Goal: Task Accomplishment & Management: Contribute content

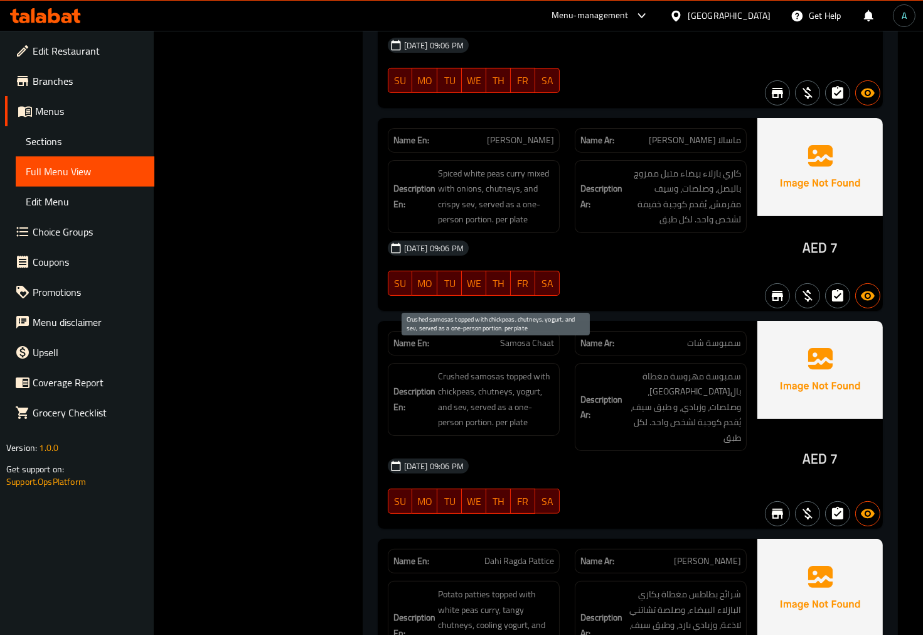
scroll to position [8888, 0]
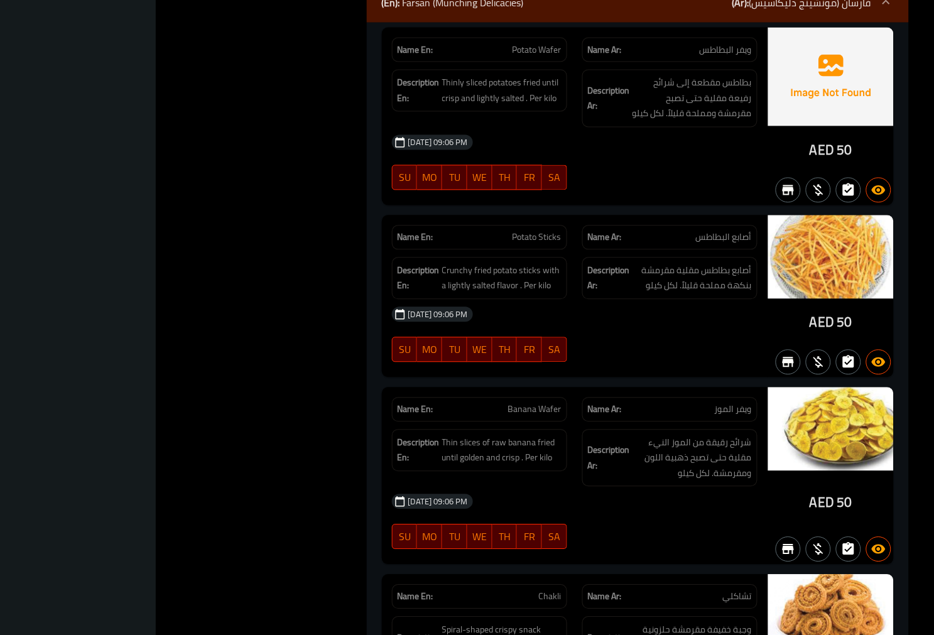
scroll to position [0, 0]
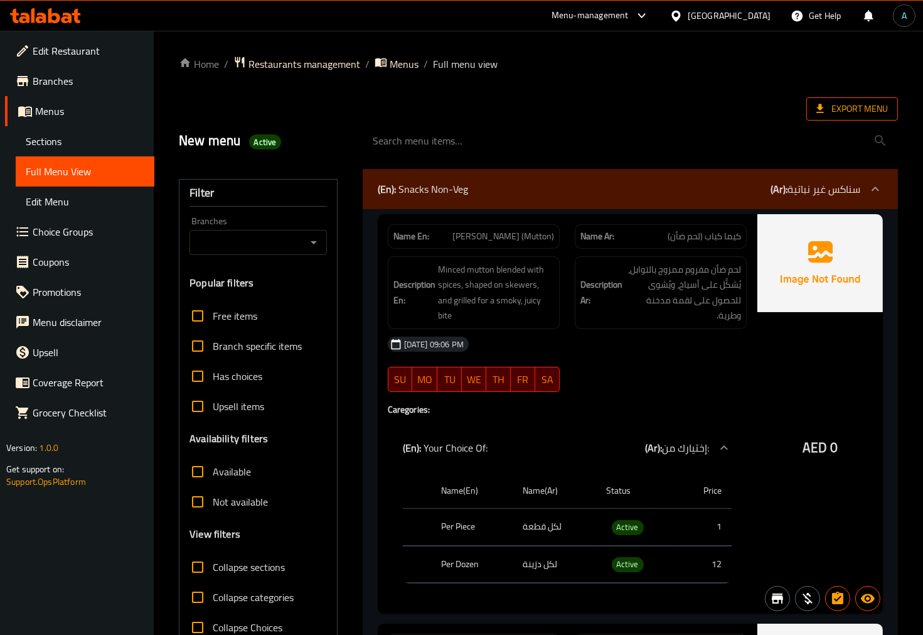
click at [867, 114] on span "Export Menu" at bounding box center [853, 109] width 72 height 16
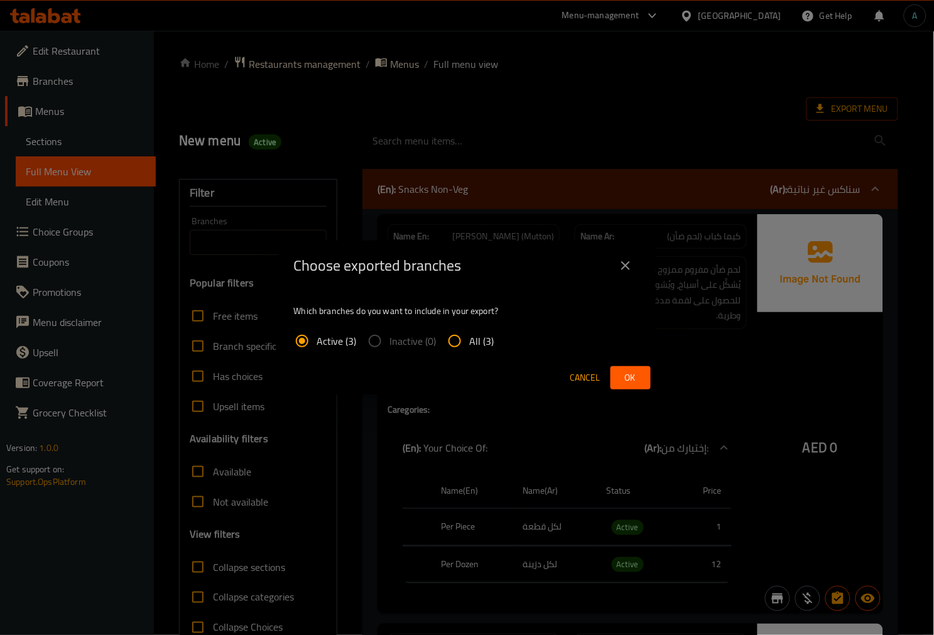
click at [473, 336] on span "All (3)" at bounding box center [482, 340] width 24 height 15
click at [470, 336] on input "All (3)" at bounding box center [454, 341] width 30 height 30
radio input "true"
click at [627, 370] on span "Ok" at bounding box center [630, 378] width 20 height 16
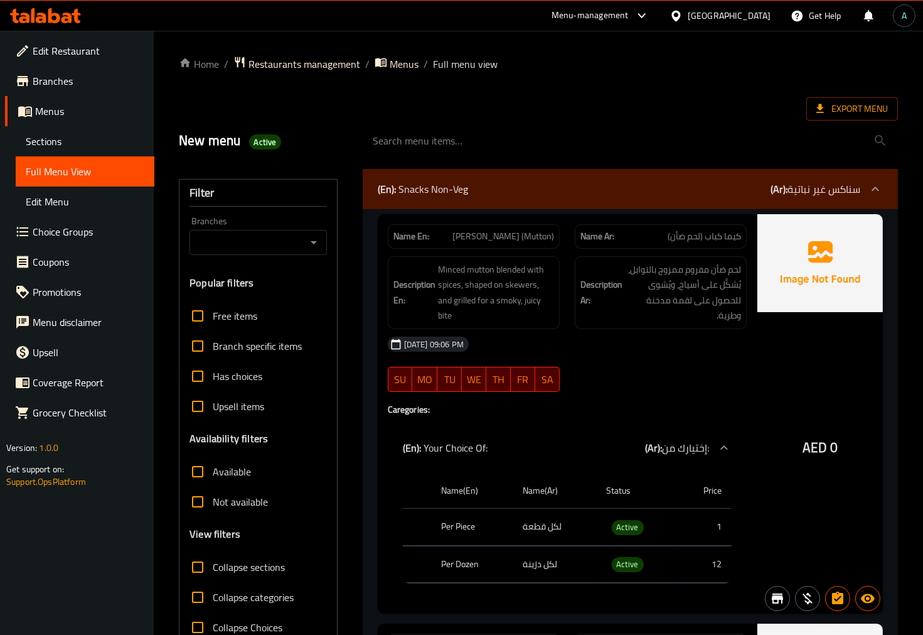
click at [52, 21] on icon at bounding box center [54, 15] width 12 height 15
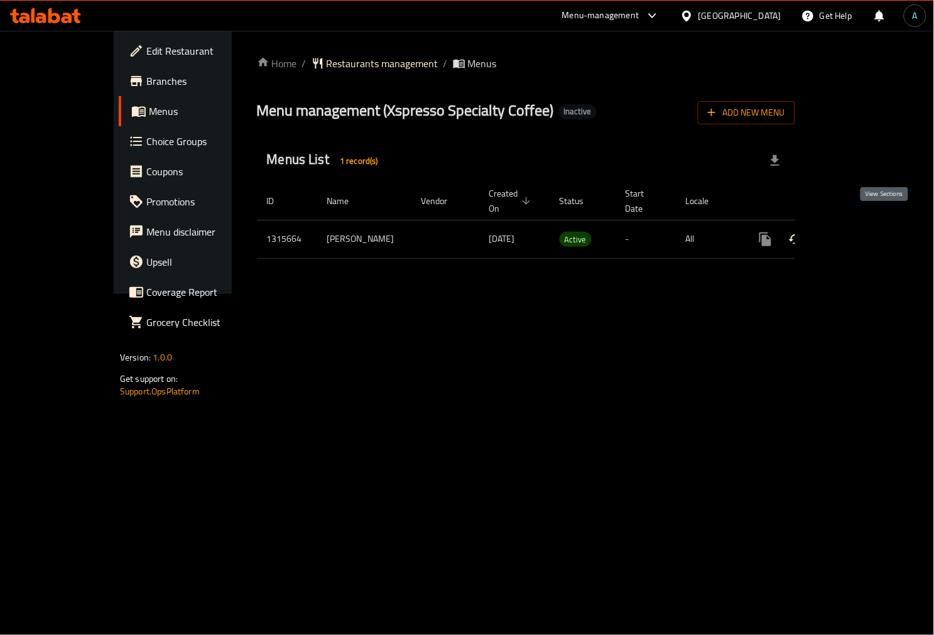
click at [863, 232] on icon "enhanced table" at bounding box center [855, 239] width 15 height 15
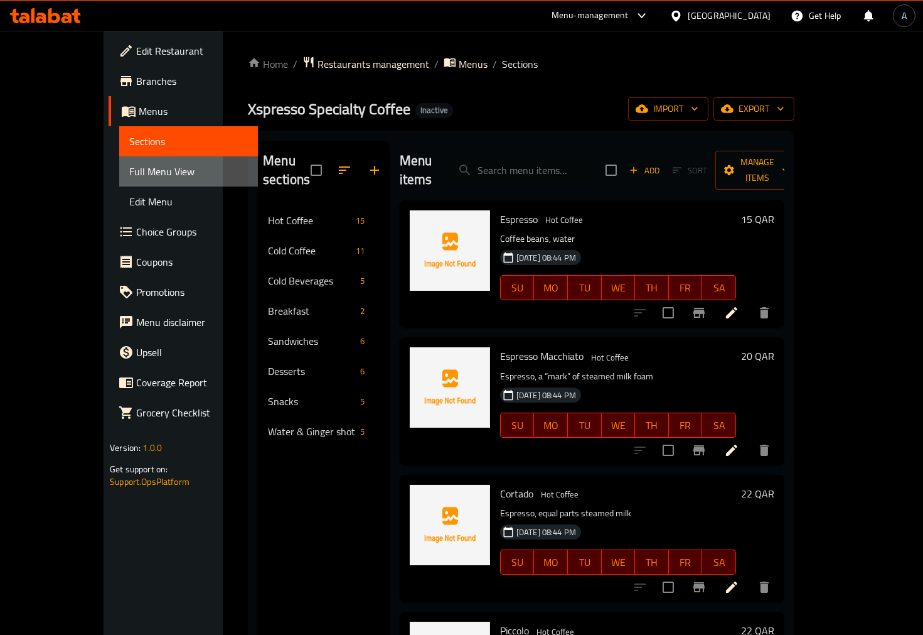
click at [129, 178] on span "Full Menu View" at bounding box center [188, 171] width 119 height 15
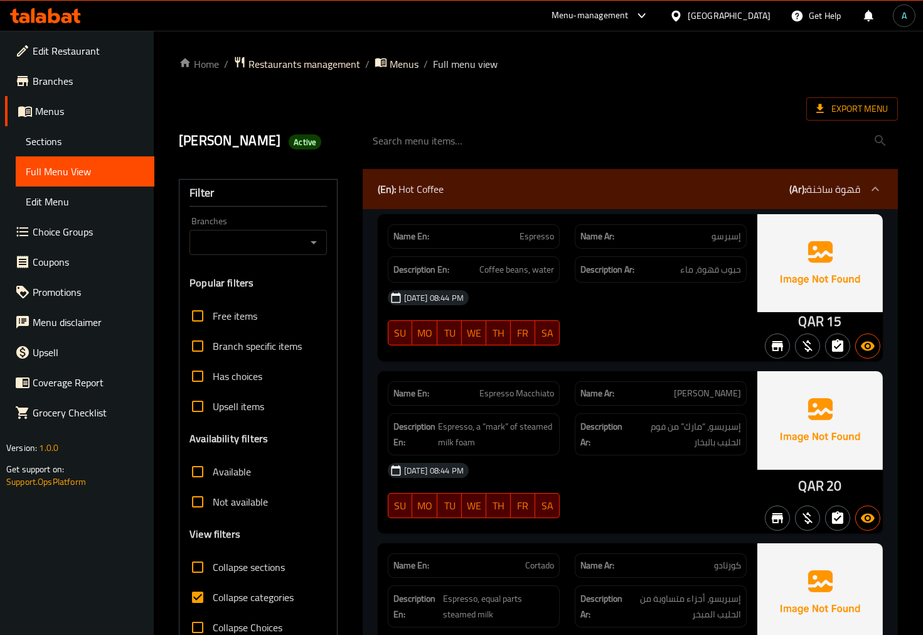
click at [211, 598] on input "Collapse categories" at bounding box center [198, 597] width 30 height 30
checkbox input "false"
drag, startPoint x: 795, startPoint y: 323, endPoint x: 820, endPoint y: 328, distance: 24.9
click at [820, 328] on div "QAR 15" at bounding box center [821, 287] width 126 height 147
click at [821, 328] on span "QAR" at bounding box center [811, 321] width 25 height 24
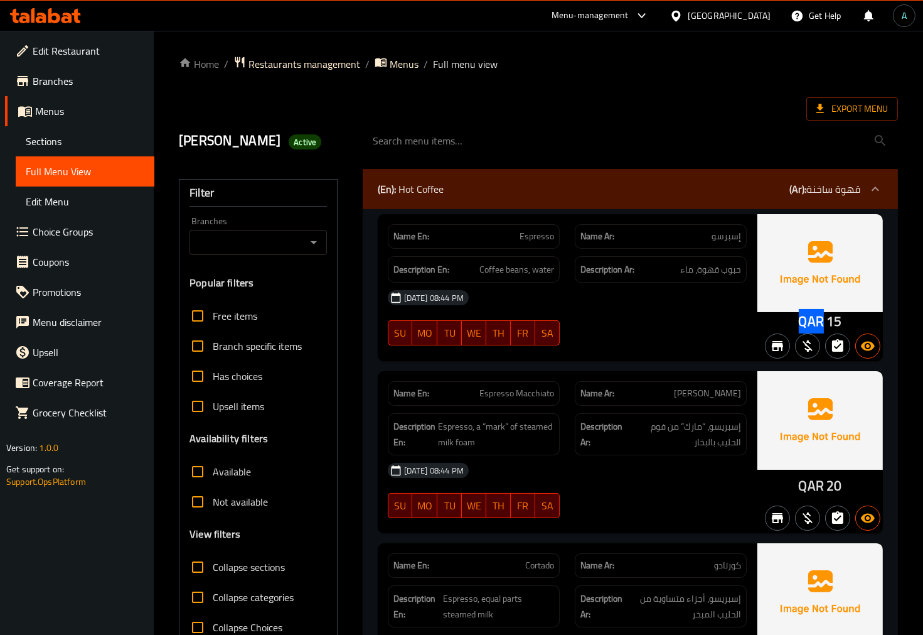
drag, startPoint x: 824, startPoint y: 325, endPoint x: 800, endPoint y: 325, distance: 24.5
click at [800, 325] on div "QAR 15" at bounding box center [820, 321] width 43 height 19
copy span "QAR"
click at [289, 143] on span "Active" at bounding box center [305, 142] width 33 height 12
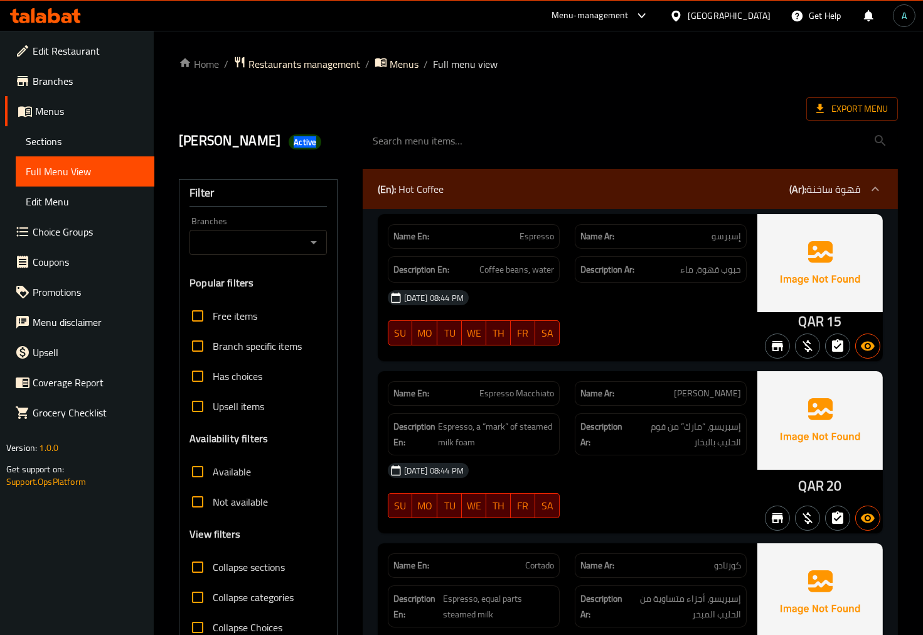
copy span "Active"
click at [836, 104] on span "Export Menu" at bounding box center [853, 109] width 72 height 16
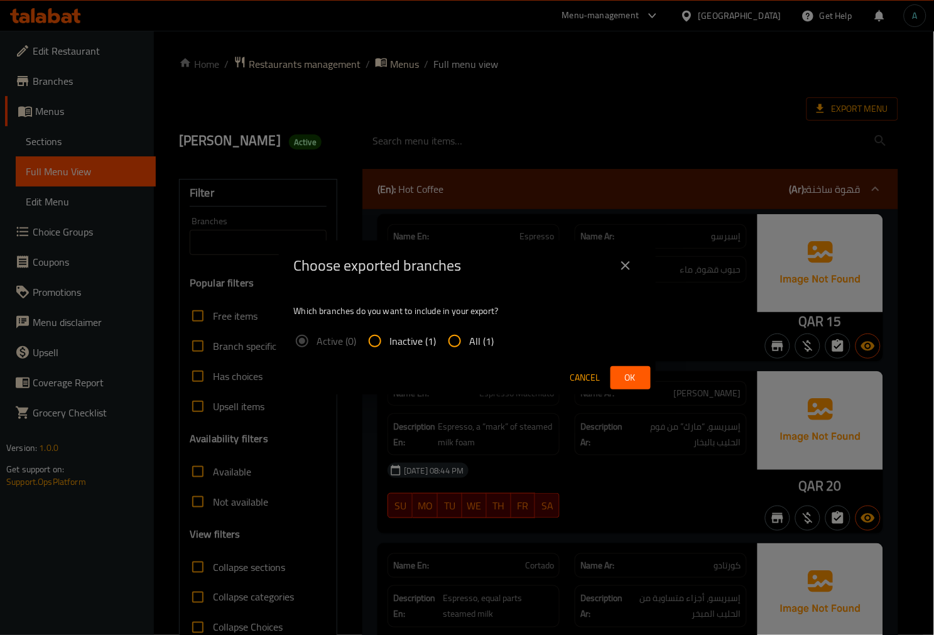
click at [463, 347] on input "All (1)" at bounding box center [454, 341] width 30 height 30
radio input "true"
click at [630, 377] on span "Ok" at bounding box center [630, 378] width 20 height 16
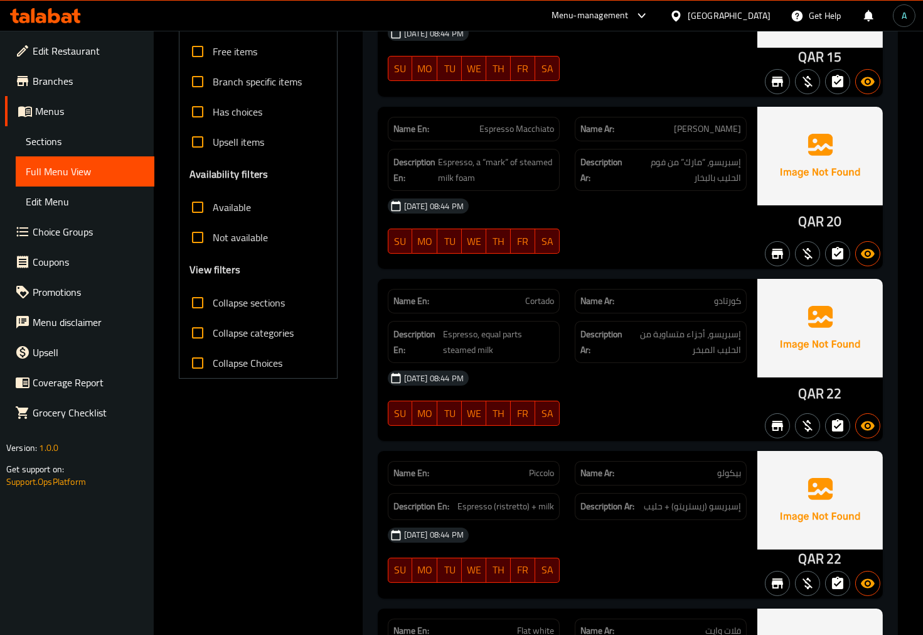
scroll to position [418, 0]
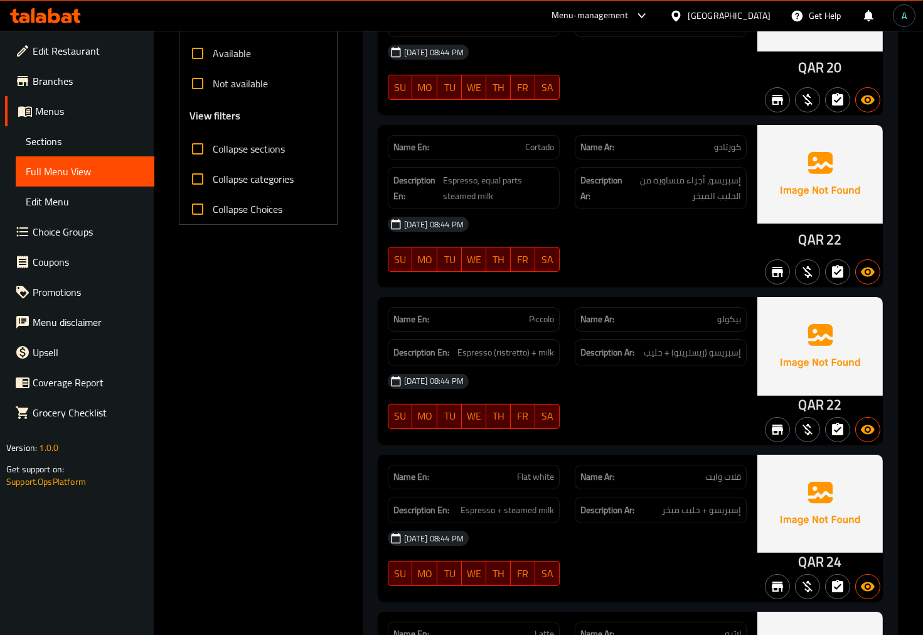
drag, startPoint x: 399, startPoint y: 240, endPoint x: 387, endPoint y: 317, distance: 78.0
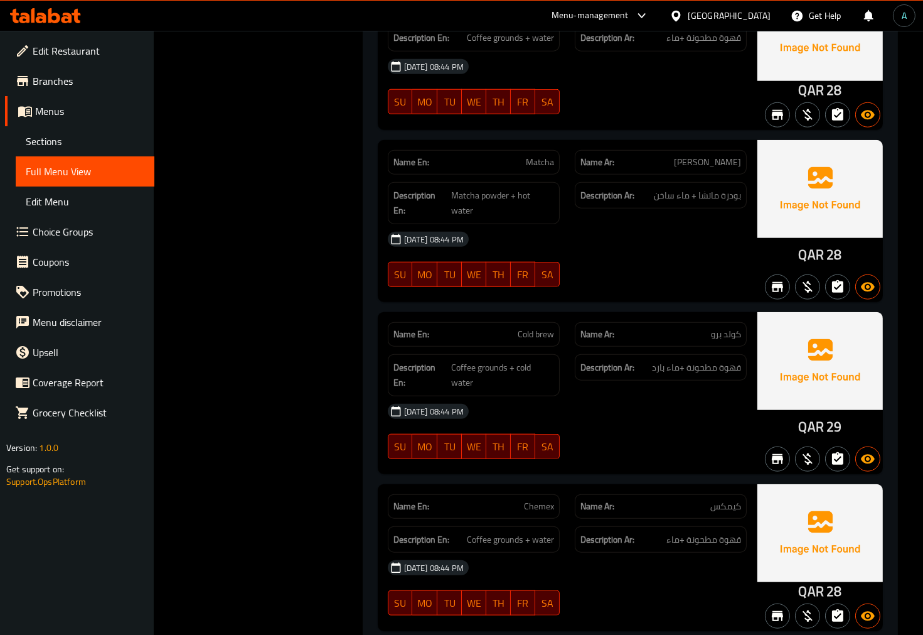
scroll to position [2371, 0]
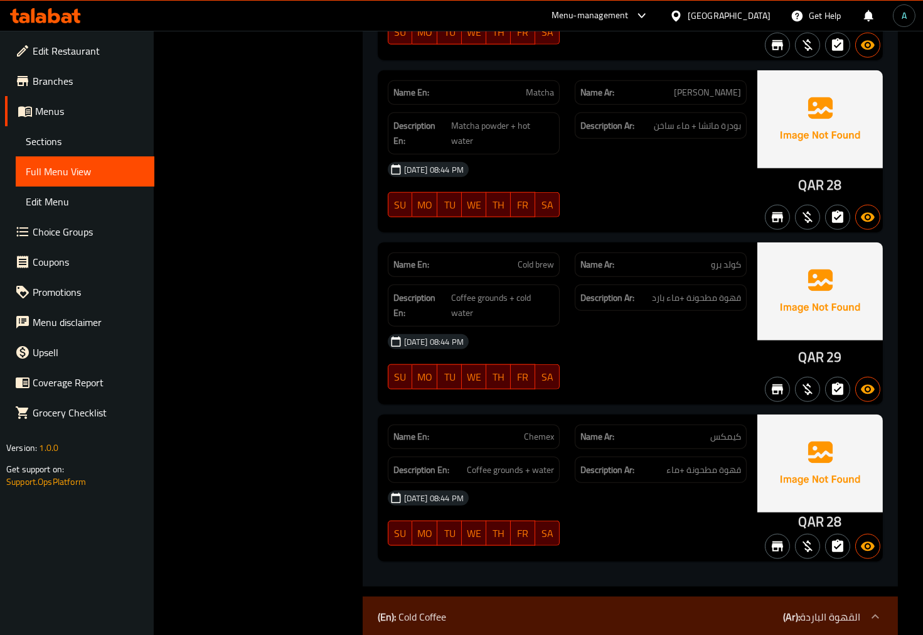
click at [545, 456] on div "Description En: Coffee grounds + water" at bounding box center [474, 469] width 172 height 27
click at [453, 492] on span "[DATE] 08:44 PM" at bounding box center [434, 498] width 70 height 12
click at [416, 492] on span "[DATE] 08:44 PM" at bounding box center [434, 498] width 70 height 12
click at [55, 146] on span "Sections" at bounding box center [85, 141] width 119 height 15
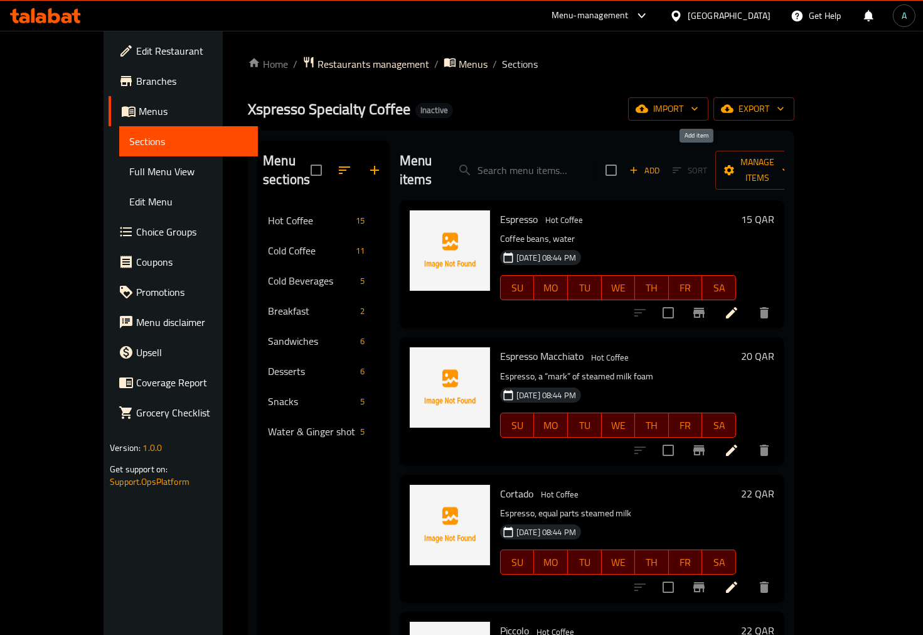
click at [662, 168] on span "Add" at bounding box center [645, 170] width 34 height 14
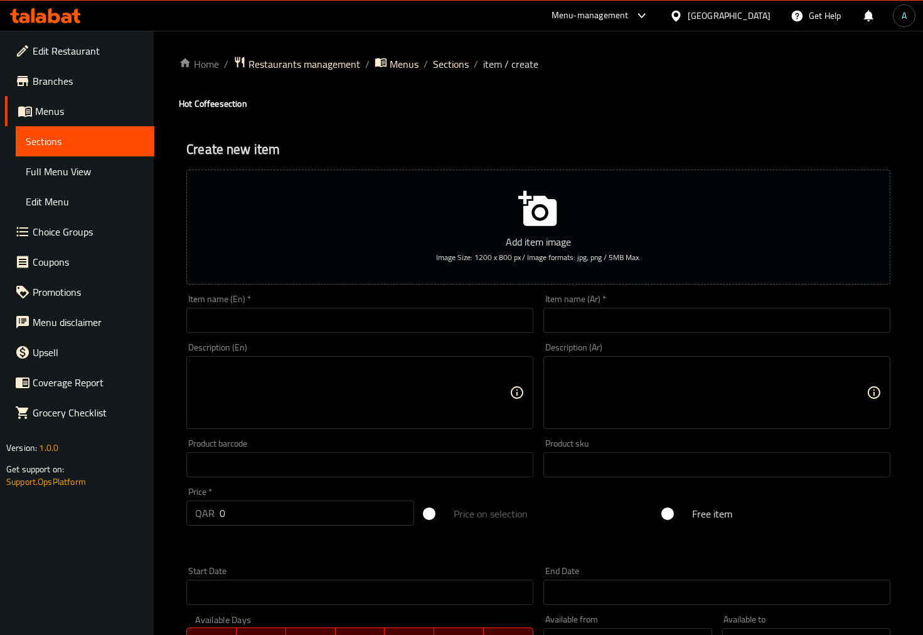
drag, startPoint x: 446, startPoint y: 318, endPoint x: 471, endPoint y: 316, distance: 25.8
click at [446, 318] on input "text" at bounding box center [359, 320] width 347 height 25
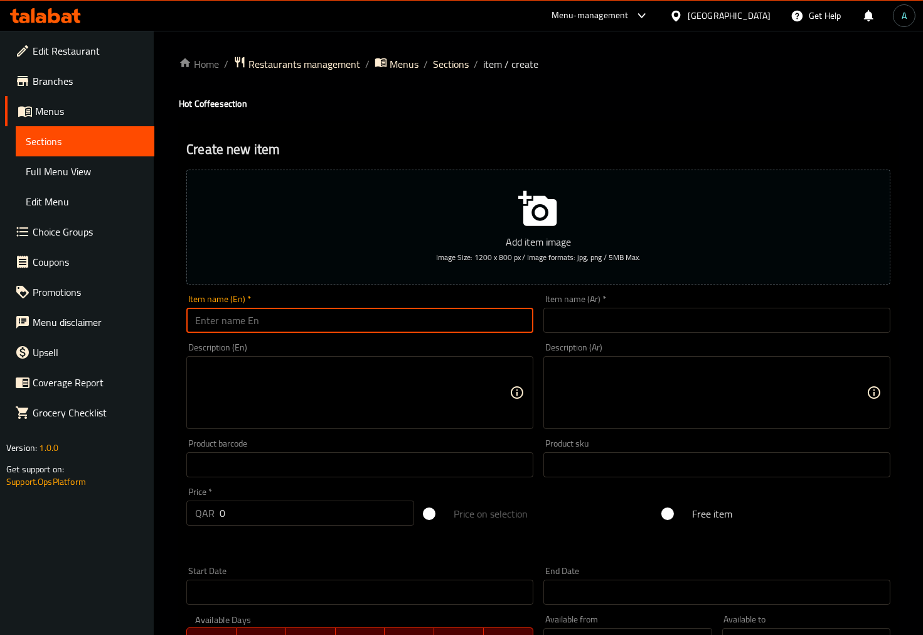
paste input "Special latte"
type input "Special latte"
click at [635, 325] on input "text" at bounding box center [717, 320] width 347 height 25
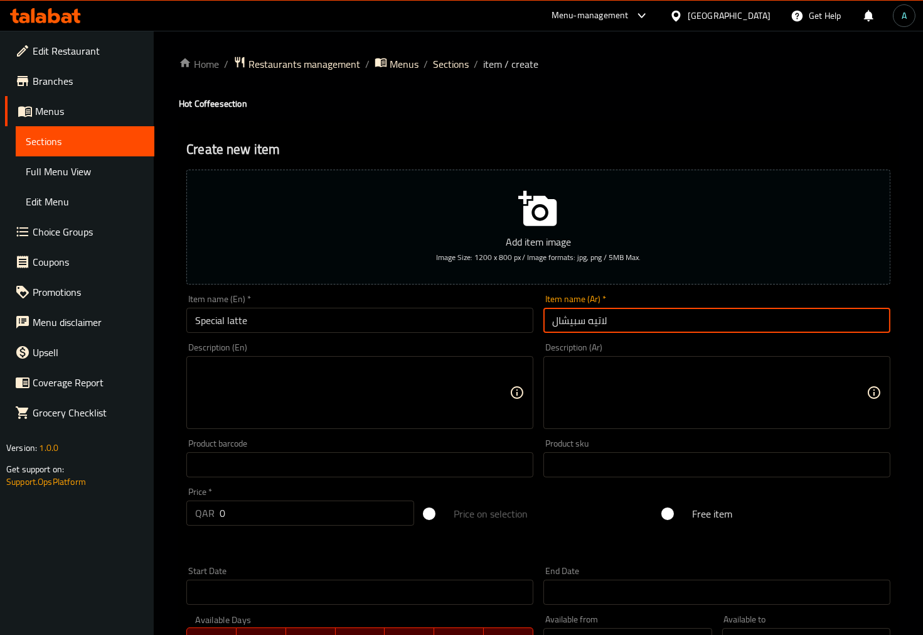
type input "لاتيه سبيشال"
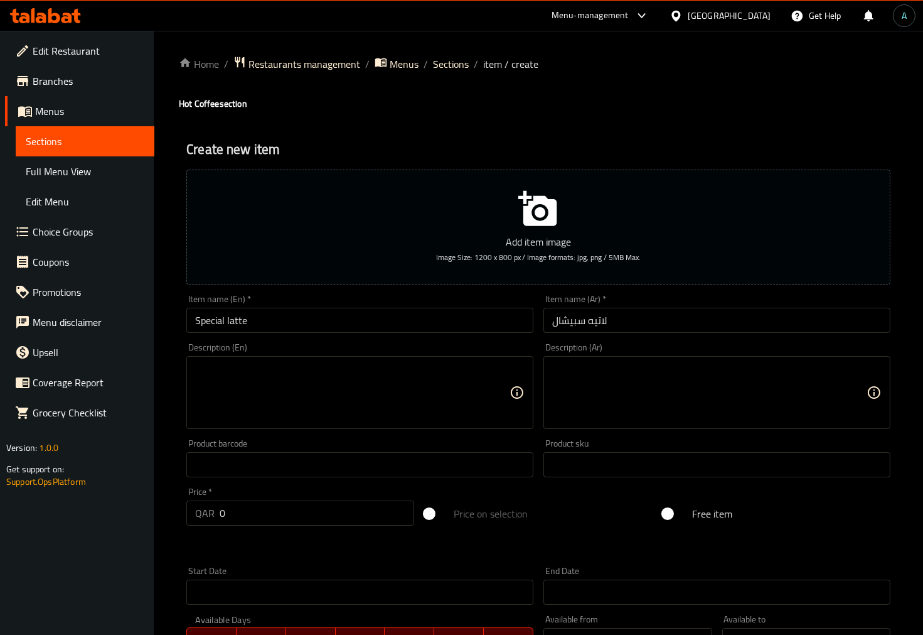
click at [421, 390] on textarea at bounding box center [352, 393] width 315 height 60
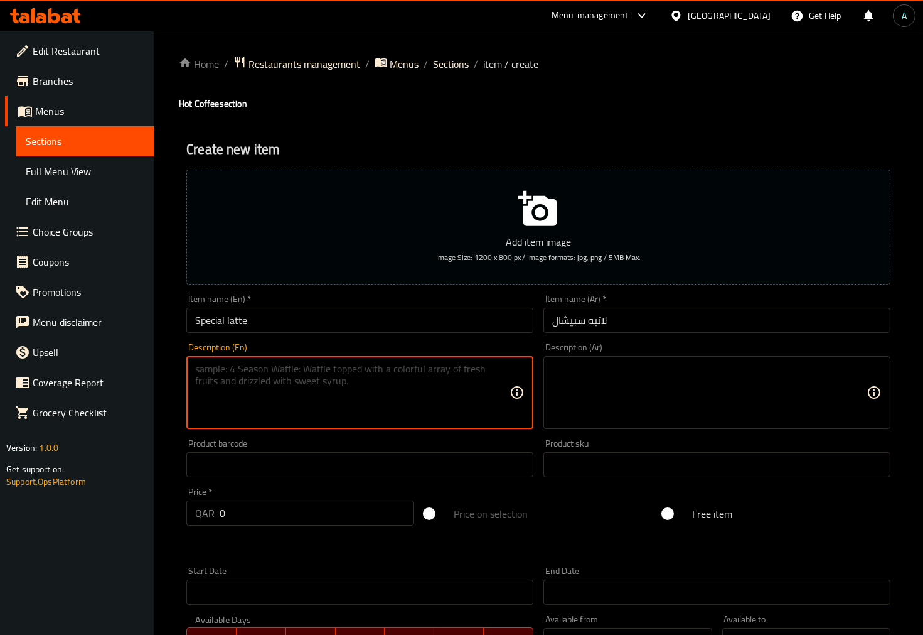
paste textarea "base latte ingredients + flavorings/syrups"
type textarea "base latte ingredients + flavorings/syrups"
click at [593, 397] on textarea at bounding box center [709, 393] width 315 height 60
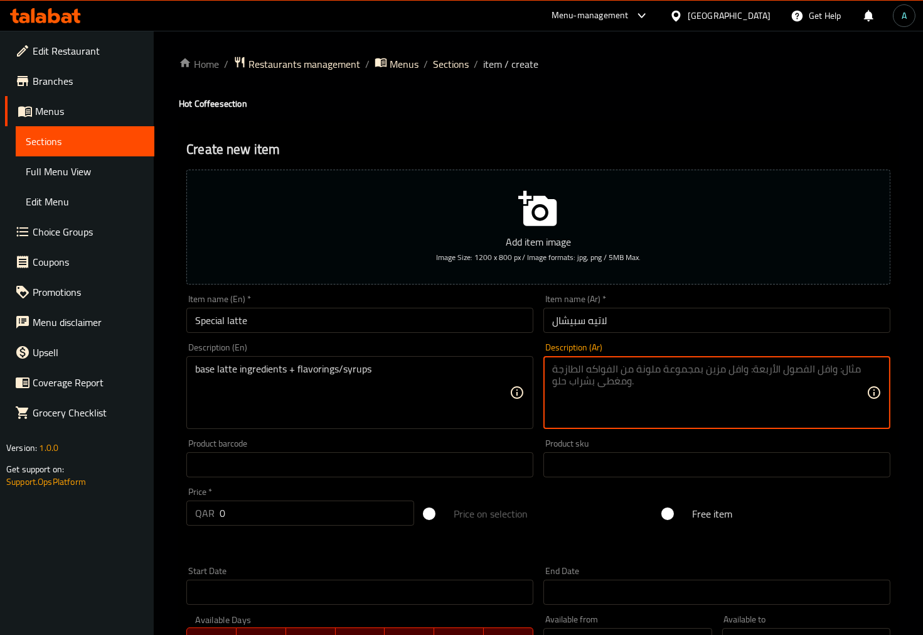
click at [590, 379] on textarea at bounding box center [709, 393] width 315 height 60
paste textarea "مكونات لاتيه الأساسية + النكهات/الشراب"
type textarea "مكونات لاتيه الأساسية + النكهات/الشراب"
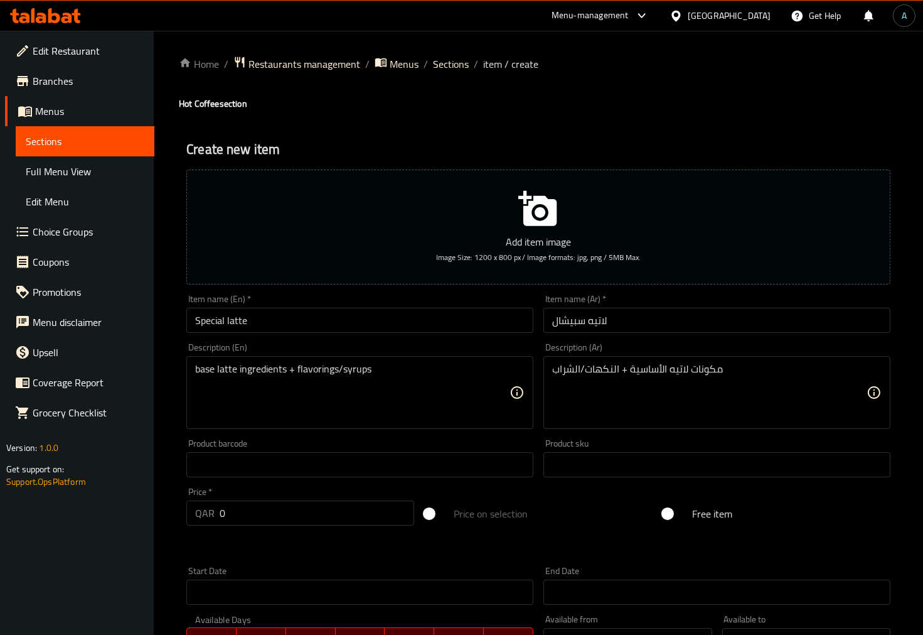
drag, startPoint x: 412, startPoint y: 362, endPoint x: 198, endPoint y: 359, distance: 214.1
click at [198, 359] on div "base latte ingredients + flavorings/syrups Description (En)" at bounding box center [359, 392] width 347 height 73
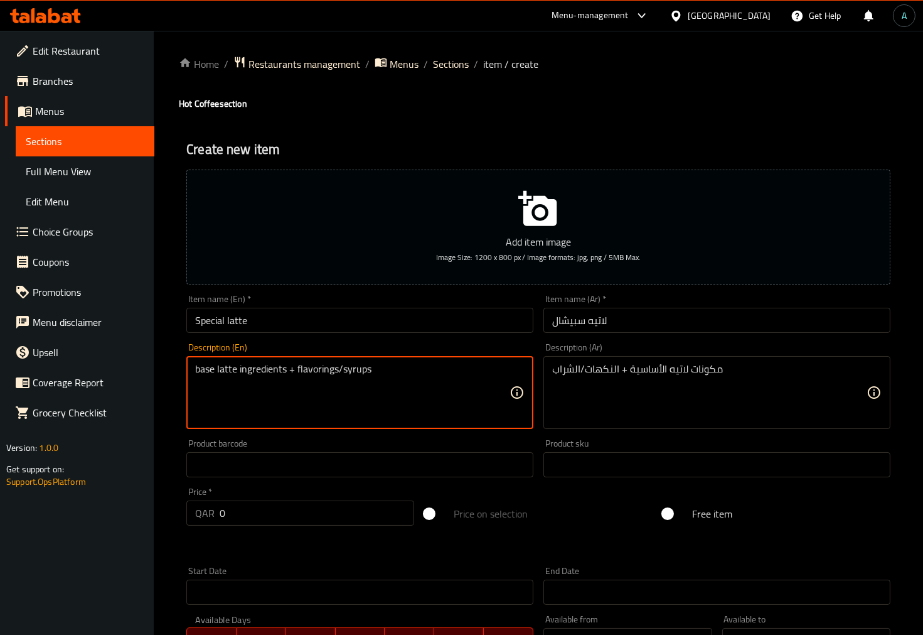
click at [272, 375] on textarea "base latte ingredients + flavorings/syrups" at bounding box center [352, 393] width 315 height 60
click at [358, 369] on textarea "base latte ingredients + flavorings/syrups" at bounding box center [352, 393] width 315 height 60
click at [318, 397] on textarea "base latte ingredients + flavorings/syrups" at bounding box center [352, 393] width 315 height 60
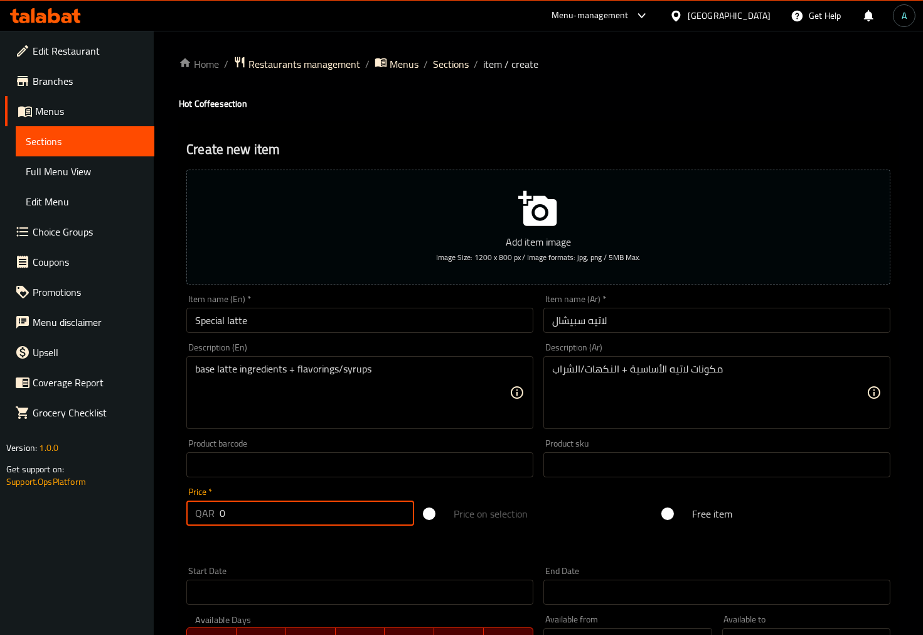
drag, startPoint x: 225, startPoint y: 517, endPoint x: 154, endPoint y: 515, distance: 70.4
click at [154, 515] on div "Home / Restaurants management / Menus / Sections / item / create Hot Coffee sec…" at bounding box center [539, 459] width 770 height 856
type input "27"
click at [183, 551] on div at bounding box center [538, 545] width 714 height 31
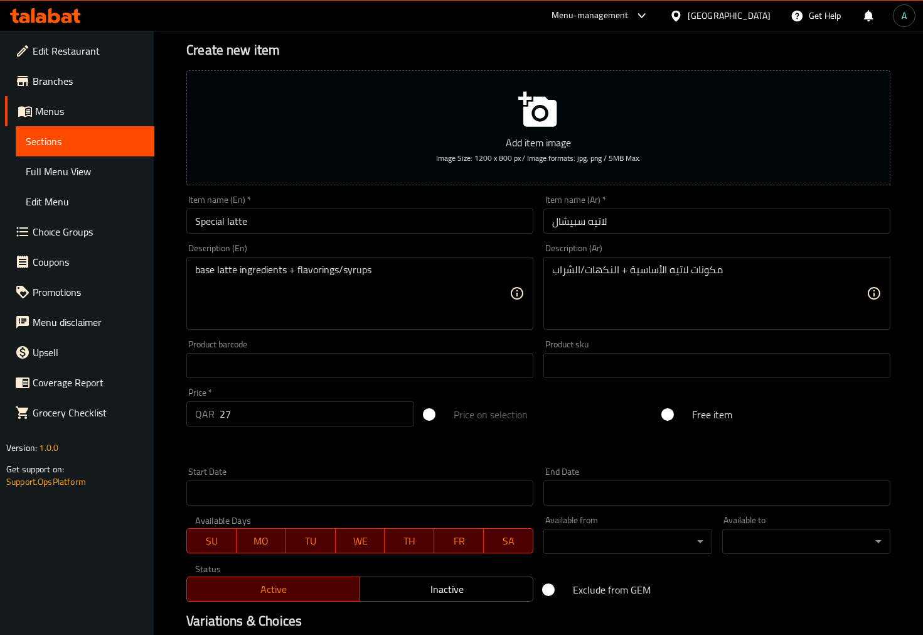
scroll to position [250, 0]
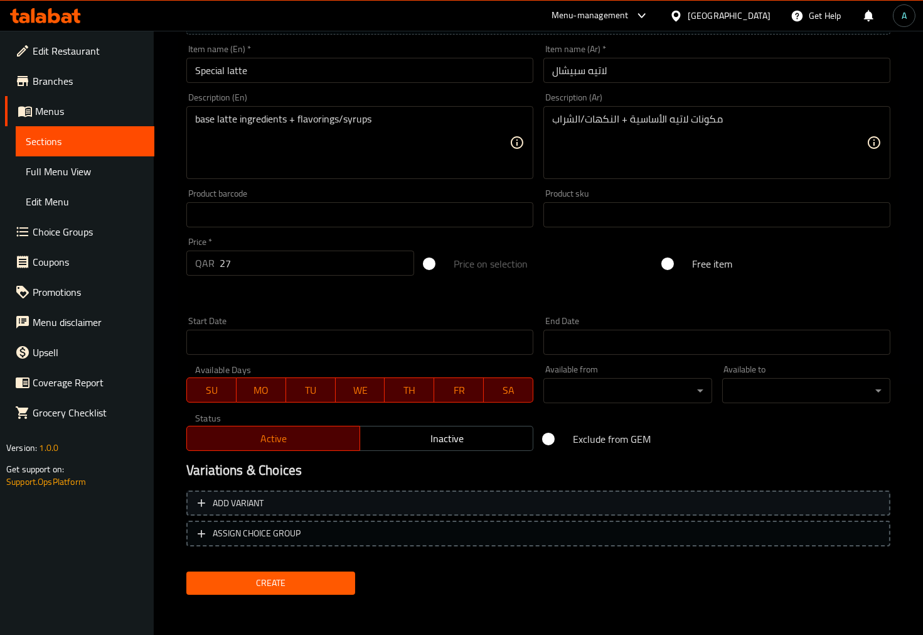
click at [267, 500] on span "Add variant" at bounding box center [539, 503] width 682 height 16
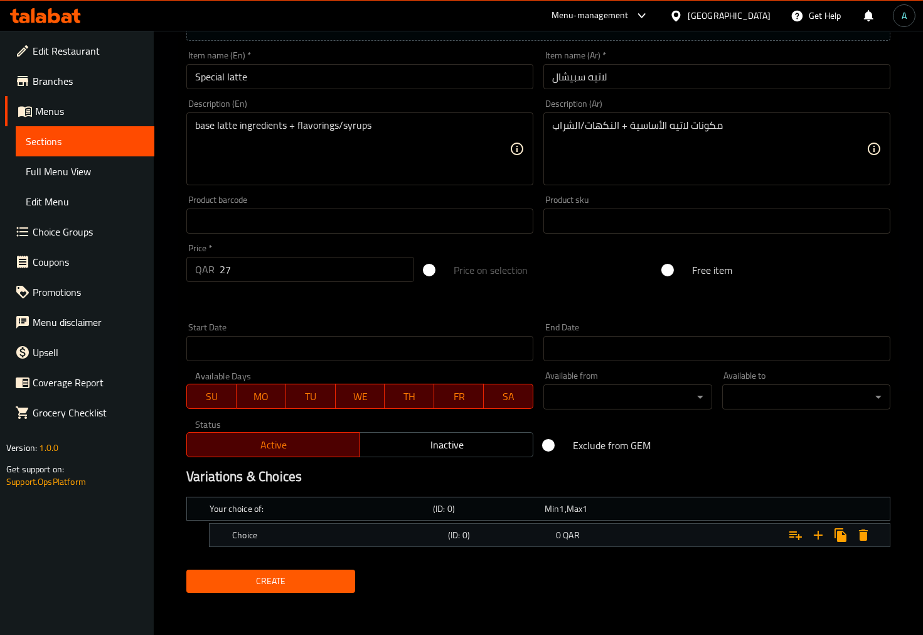
click at [613, 537] on div "0 QAR" at bounding box center [607, 535] width 103 height 13
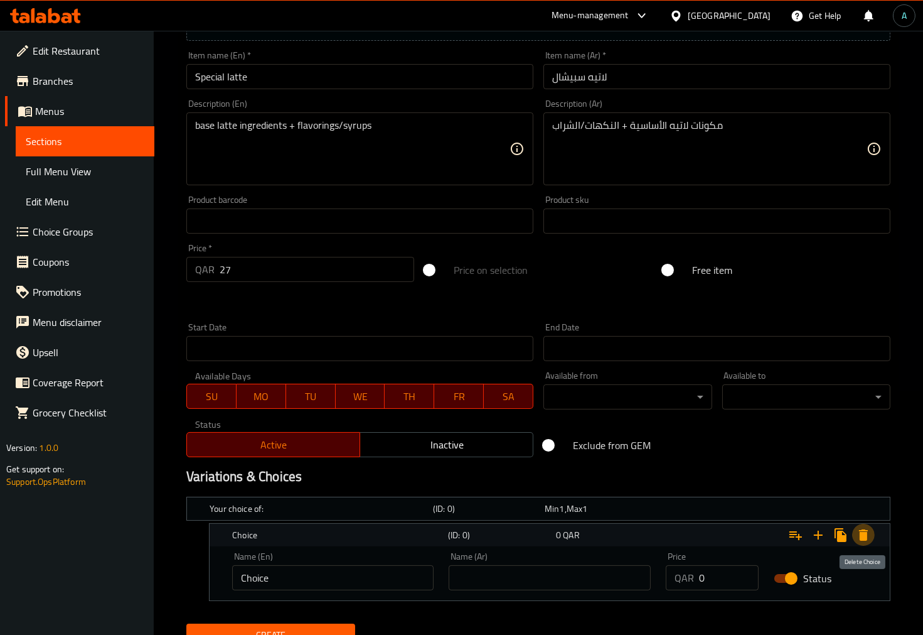
click at [870, 530] on icon "Expand" at bounding box center [863, 534] width 15 height 15
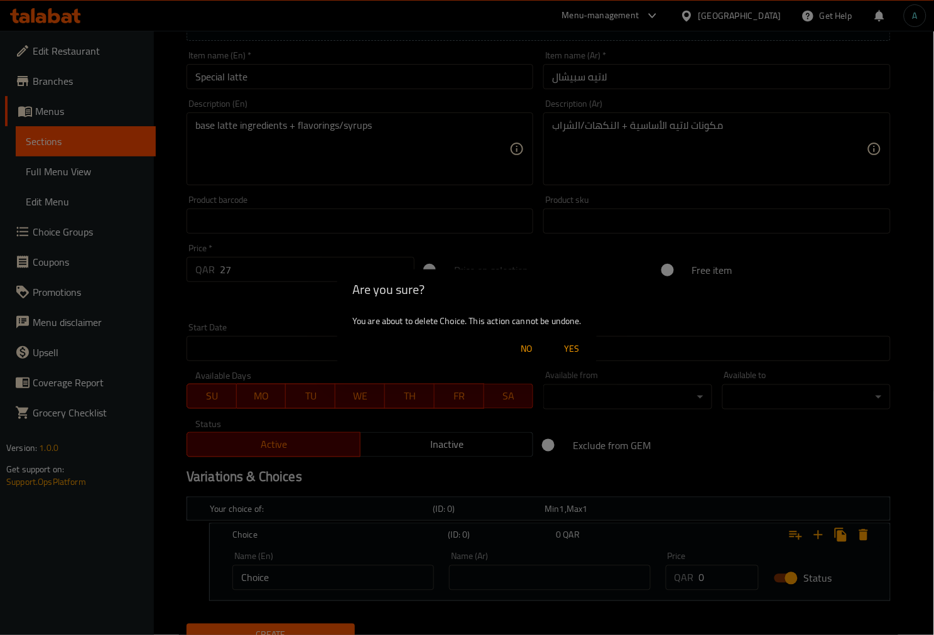
click at [581, 350] on span "Yes" at bounding box center [571, 349] width 30 height 16
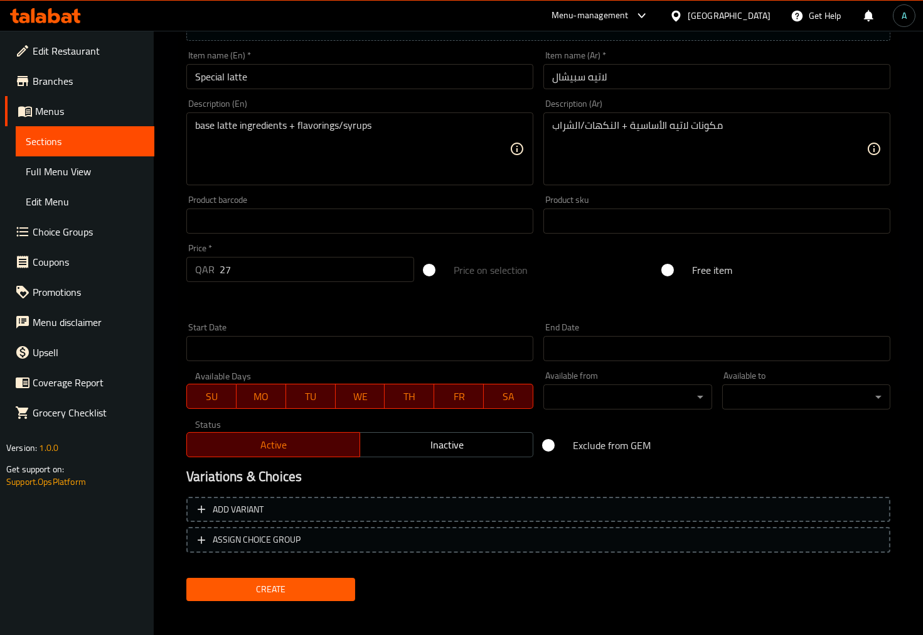
click at [312, 593] on span "Create" at bounding box center [270, 589] width 148 height 16
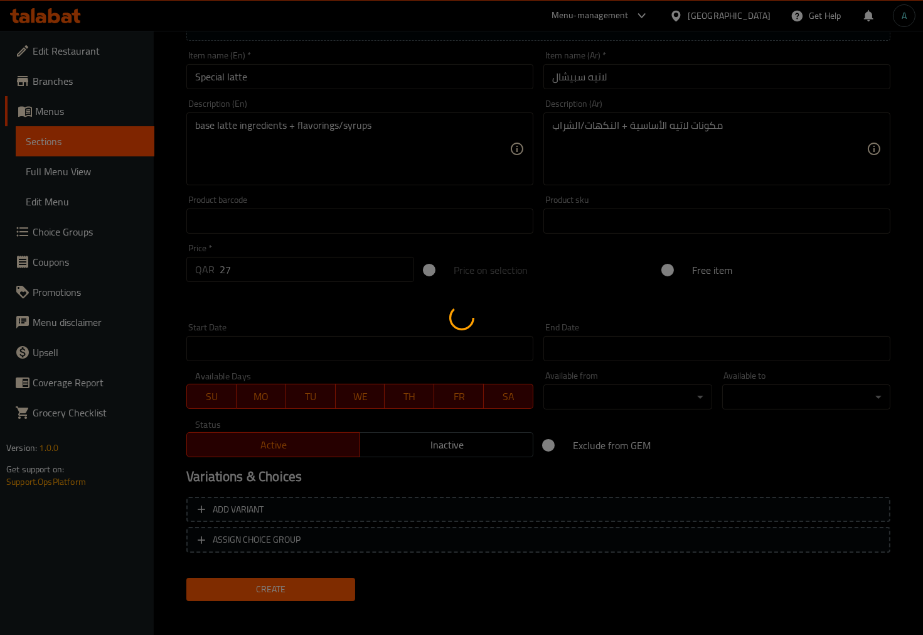
type input "0"
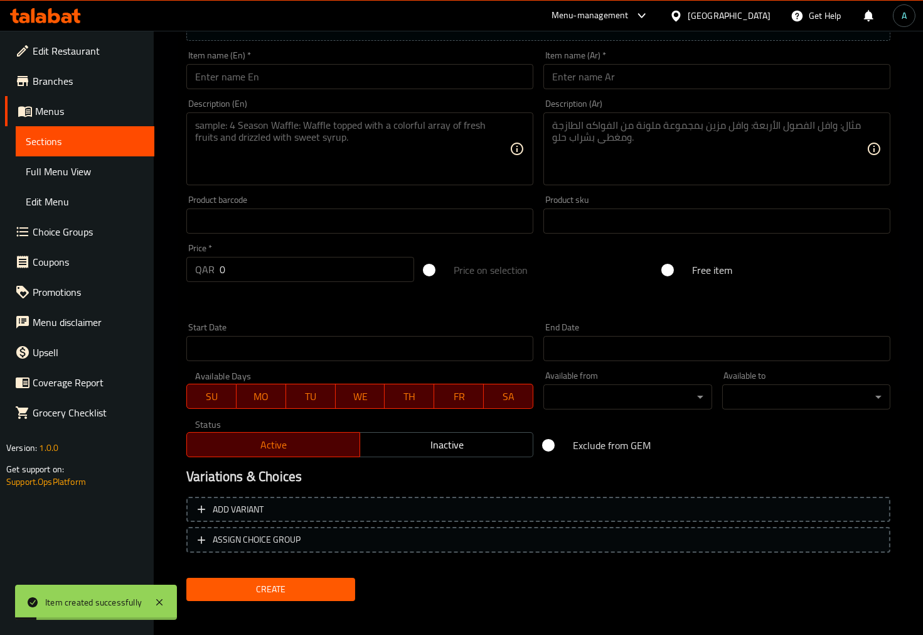
click at [60, 239] on span "Choice Groups" at bounding box center [89, 231] width 112 height 15
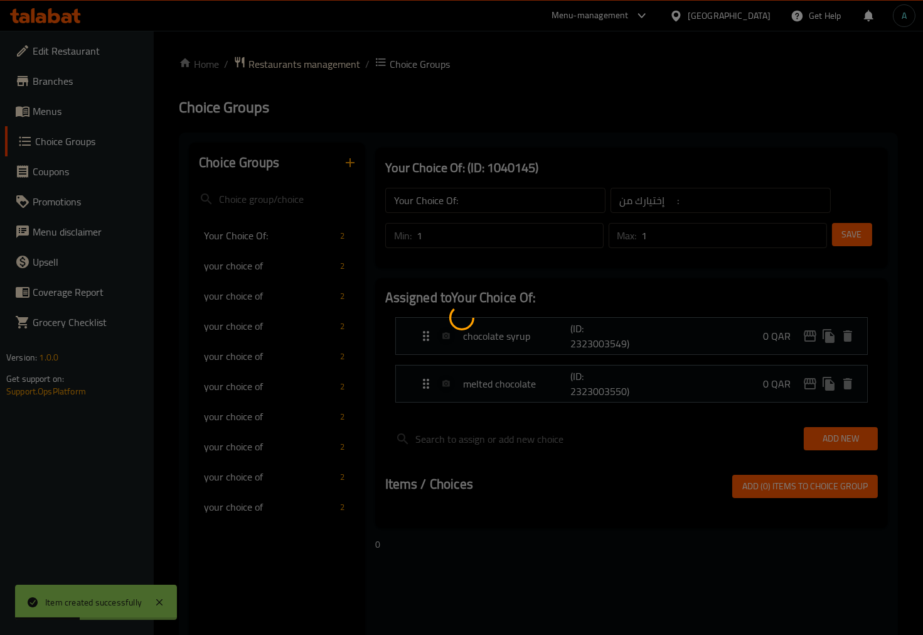
click at [342, 164] on div at bounding box center [461, 317] width 923 height 635
click at [269, 333] on div at bounding box center [461, 317] width 923 height 635
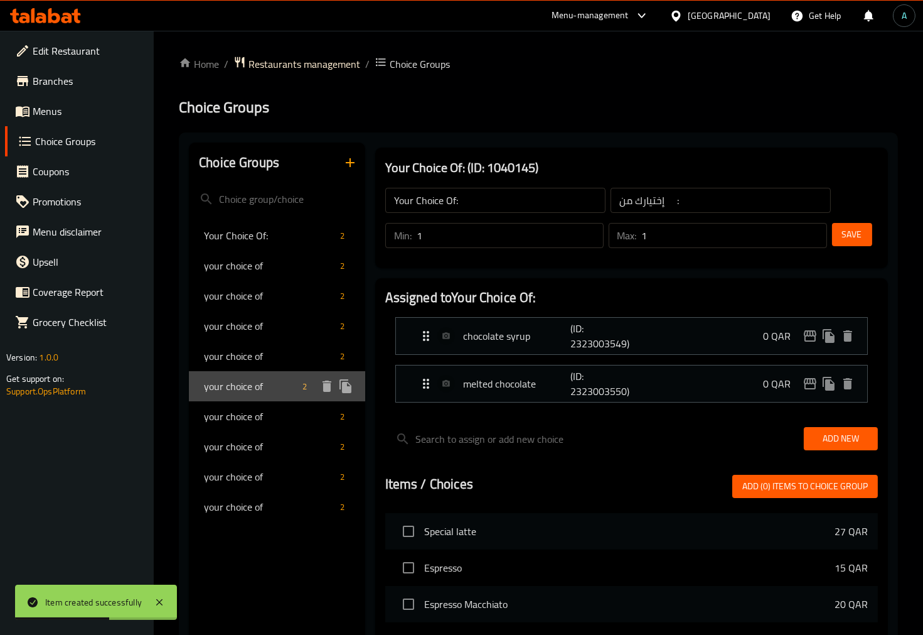
click at [253, 379] on span "your choice of" at bounding box center [251, 386] width 94 height 15
type input "your choice of"
type input "أختيارك من"
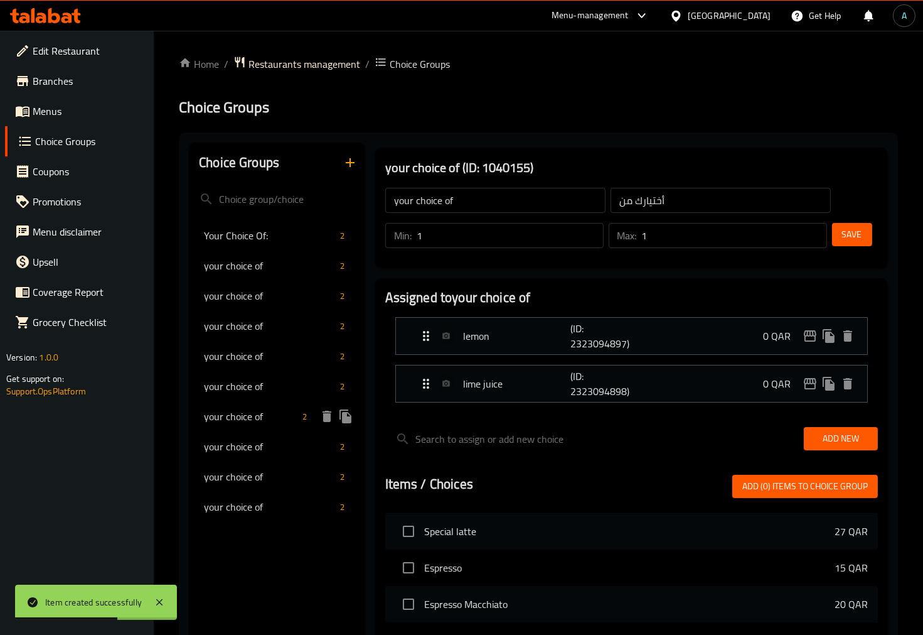
click at [256, 409] on span "your choice of" at bounding box center [251, 416] width 94 height 15
click at [256, 434] on div "your choice of 2" at bounding box center [277, 446] width 176 height 30
click at [257, 463] on div "your choice of 2" at bounding box center [277, 476] width 176 height 30
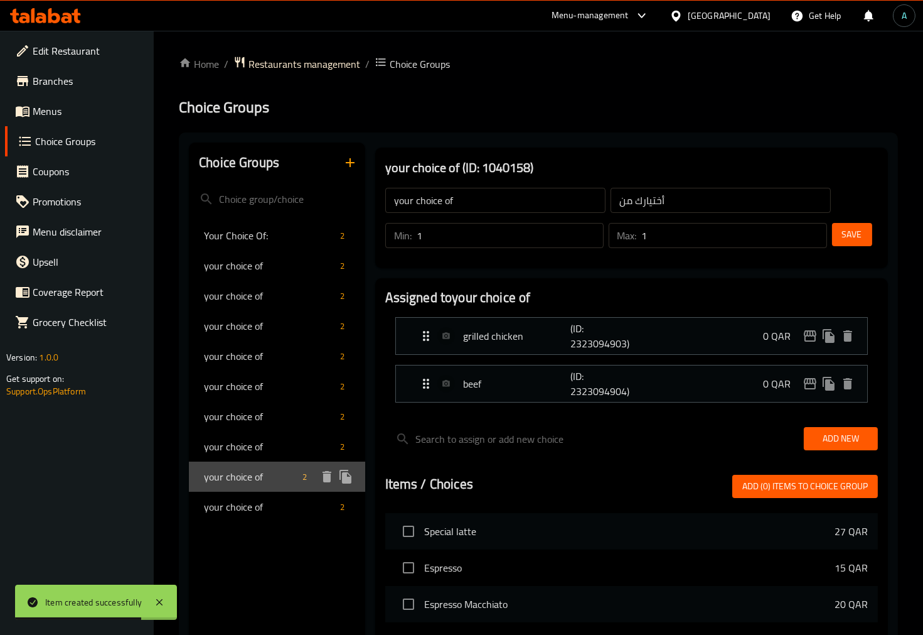
click at [257, 490] on div "your choice of 2" at bounding box center [277, 476] width 176 height 30
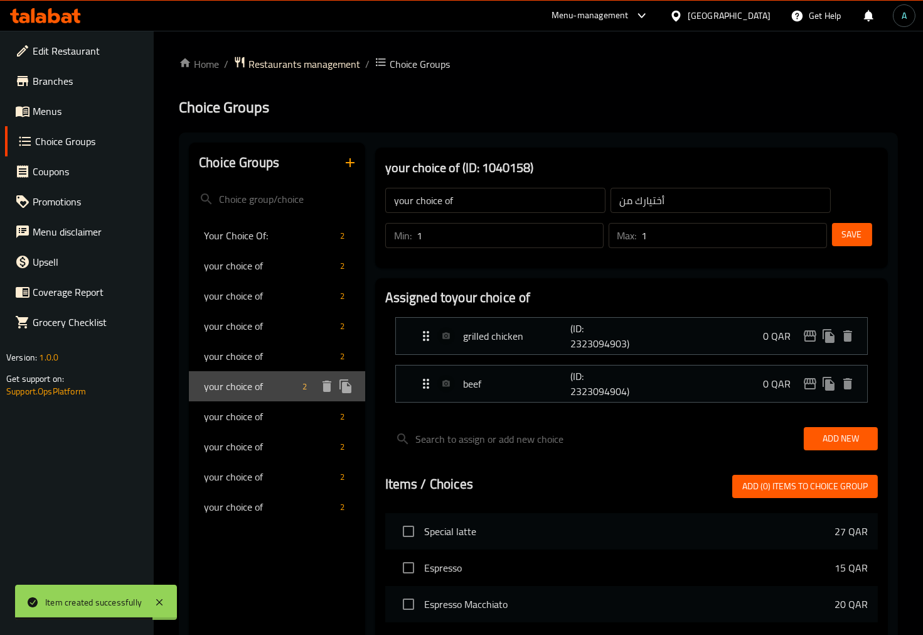
drag, startPoint x: 258, startPoint y: 399, endPoint x: 259, endPoint y: 368, distance: 30.8
click at [258, 398] on div "your choice of 2" at bounding box center [277, 386] width 176 height 30
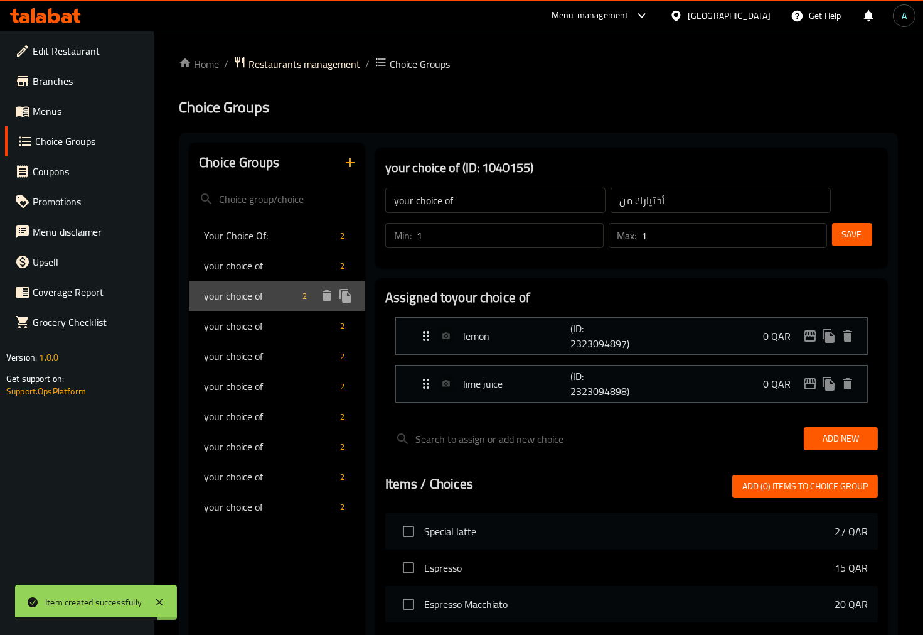
click at [266, 302] on span "your choice of" at bounding box center [251, 295] width 94 height 15
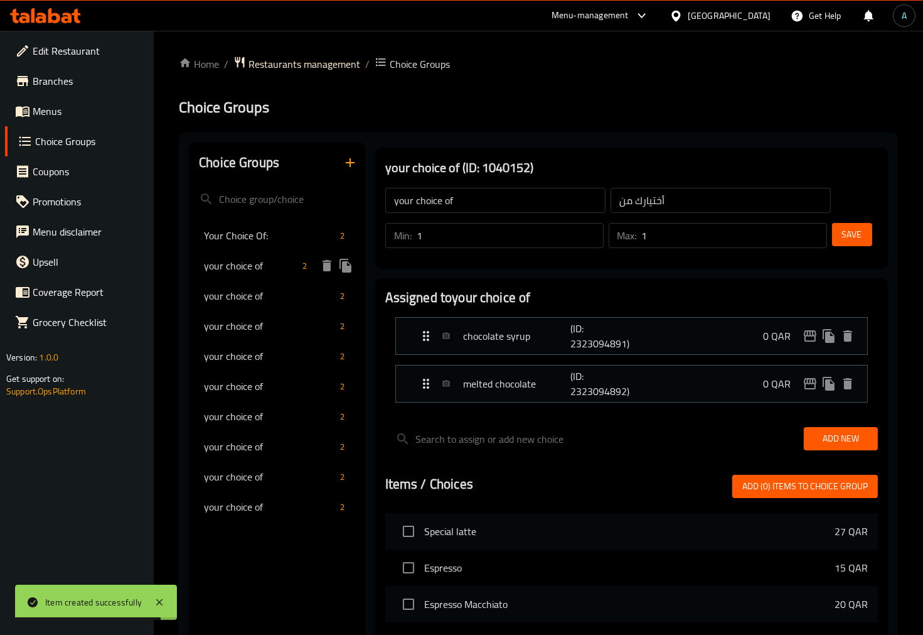
click at [272, 251] on div "your choice of 2" at bounding box center [277, 265] width 176 height 30
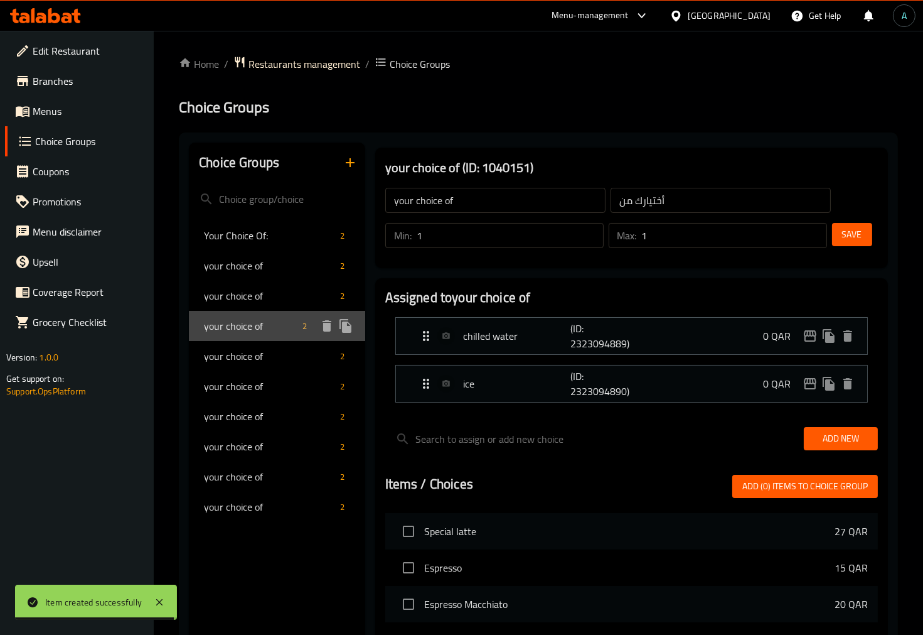
click at [265, 323] on span "your choice of" at bounding box center [251, 325] width 94 height 15
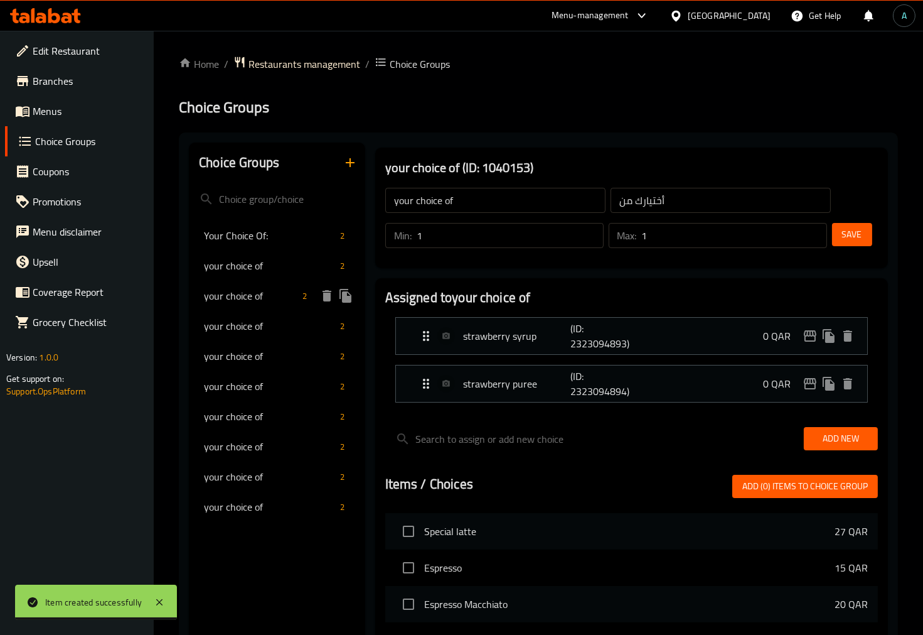
click at [286, 258] on span "your choice of" at bounding box center [269, 265] width 131 height 15
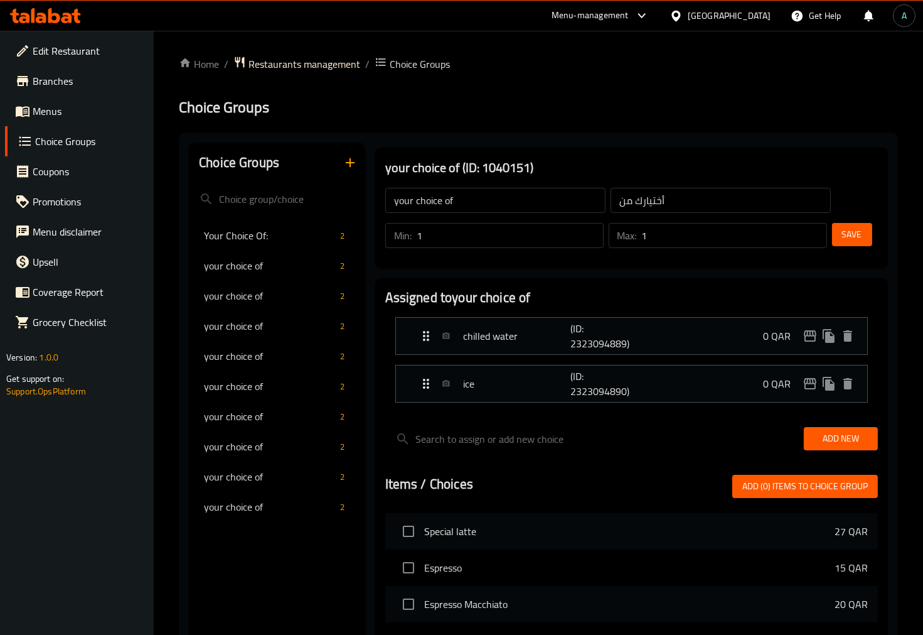
click at [289, 215] on nav "Your Choice Of: 2 your choice of 2 your choice of 2 your choice of 2 your choic…" at bounding box center [277, 370] width 176 height 311
click at [273, 239] on span "Your Choice Of:" at bounding box center [251, 235] width 94 height 15
type input "Your Choice Of:"
type input "إختيارك من :"
click at [353, 161] on icon "button" at bounding box center [350, 162] width 15 height 15
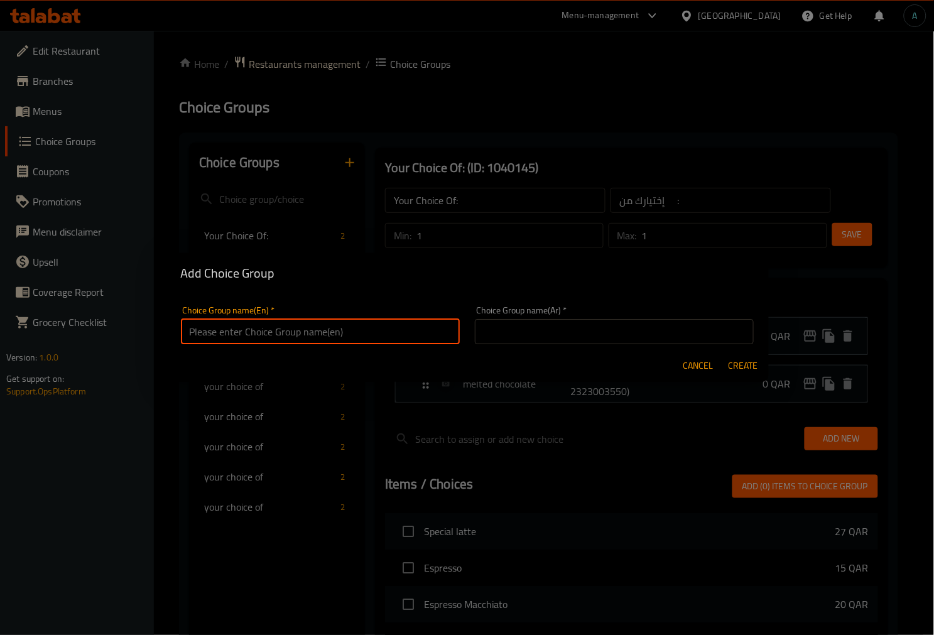
click at [352, 327] on input "text" at bounding box center [320, 331] width 279 height 25
type input "your choice of :"
click at [522, 338] on input "text" at bounding box center [614, 331] width 279 height 25
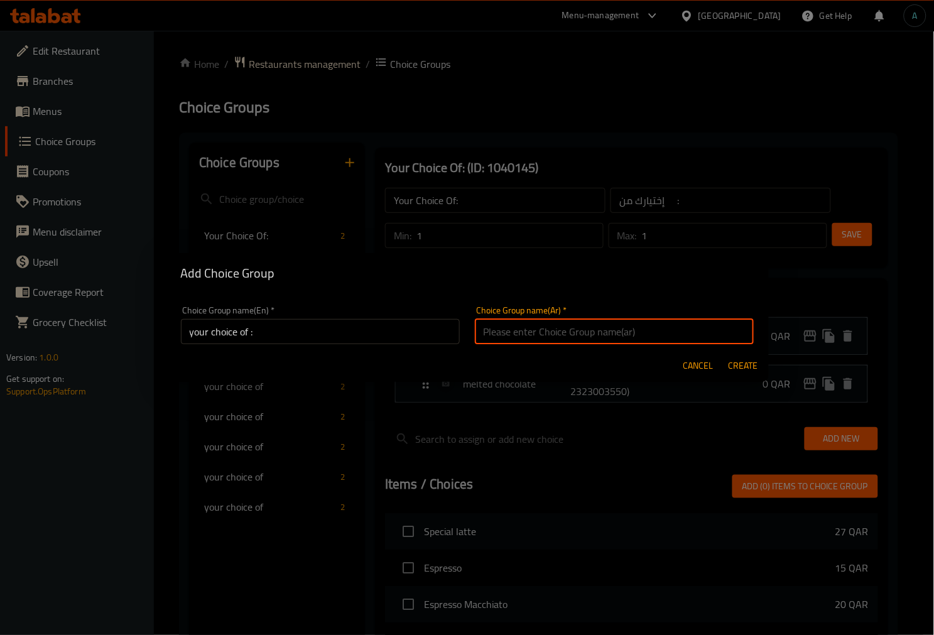
type input "إختيارك من:"
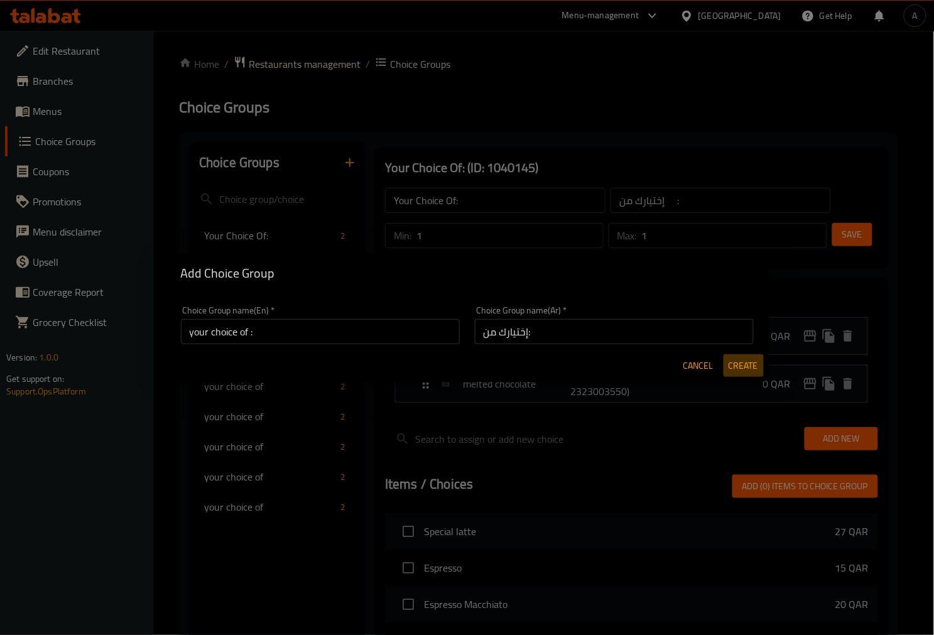
click at [751, 360] on span "Create" at bounding box center [743, 366] width 30 height 16
type input "your choice of :"
type input "إختيارك من:"
type input "0"
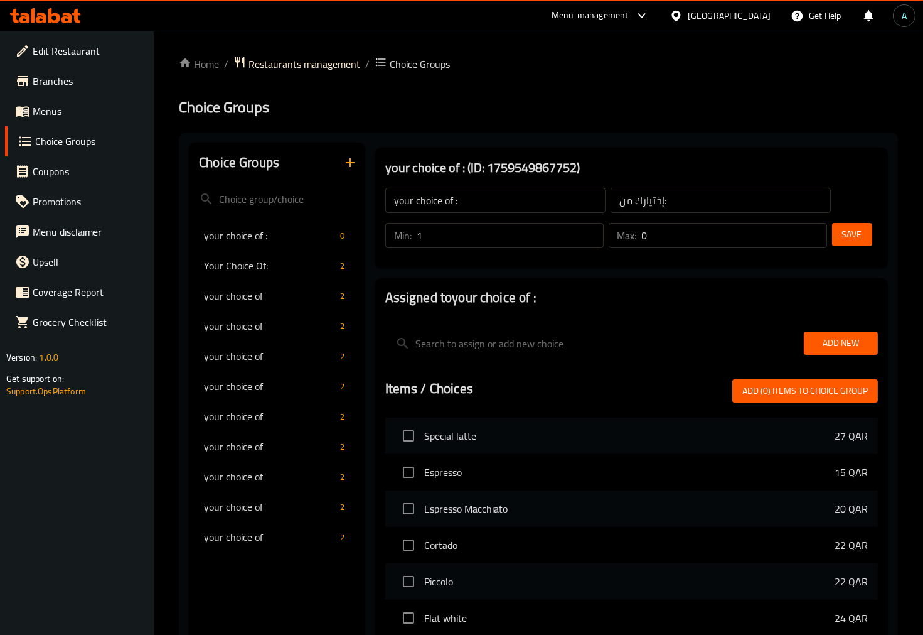
type input "1"
click at [588, 230] on input "1" at bounding box center [510, 235] width 187 height 25
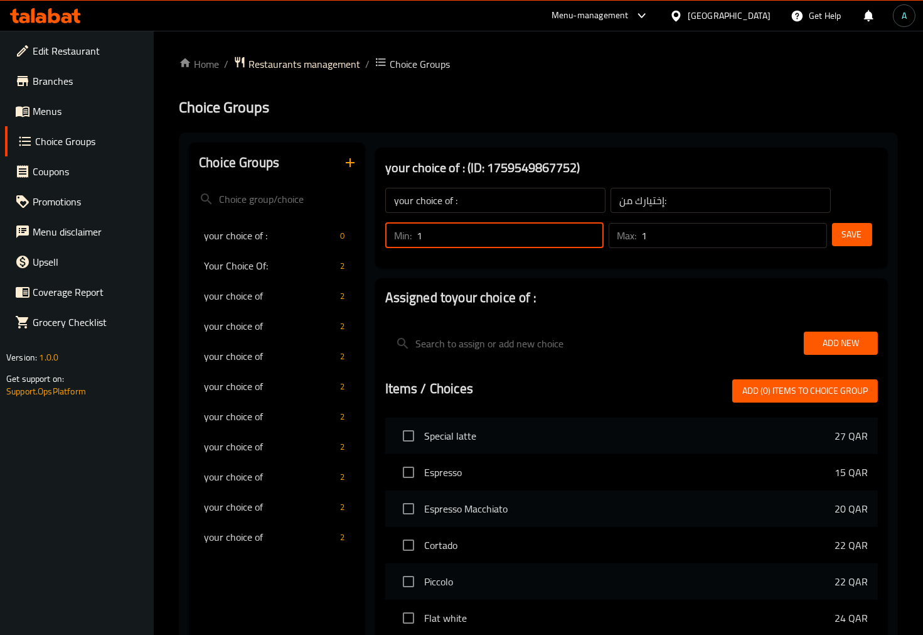
type input "1"
click at [813, 229] on input "1" at bounding box center [734, 235] width 185 height 25
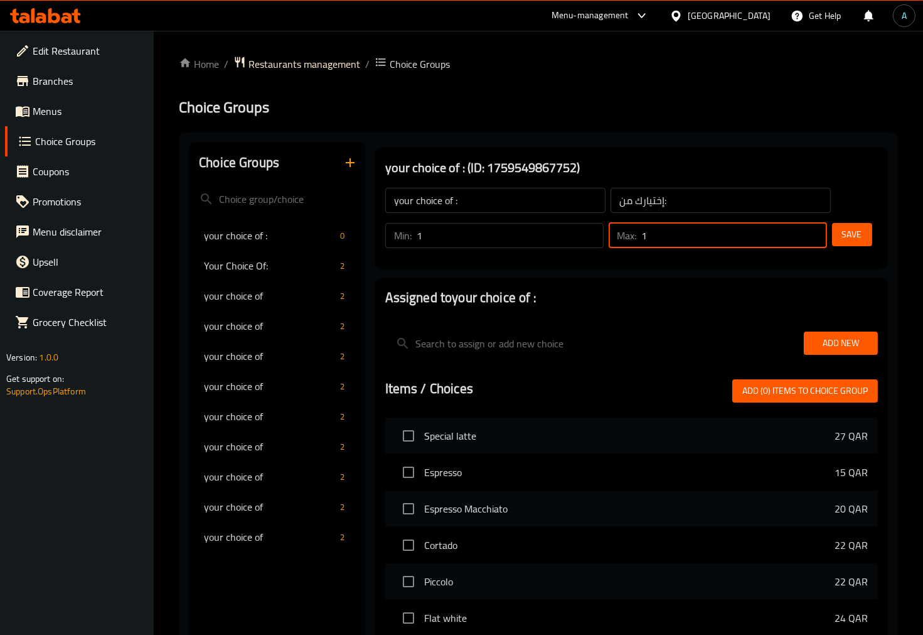
click at [846, 231] on span "Save" at bounding box center [852, 235] width 20 height 16
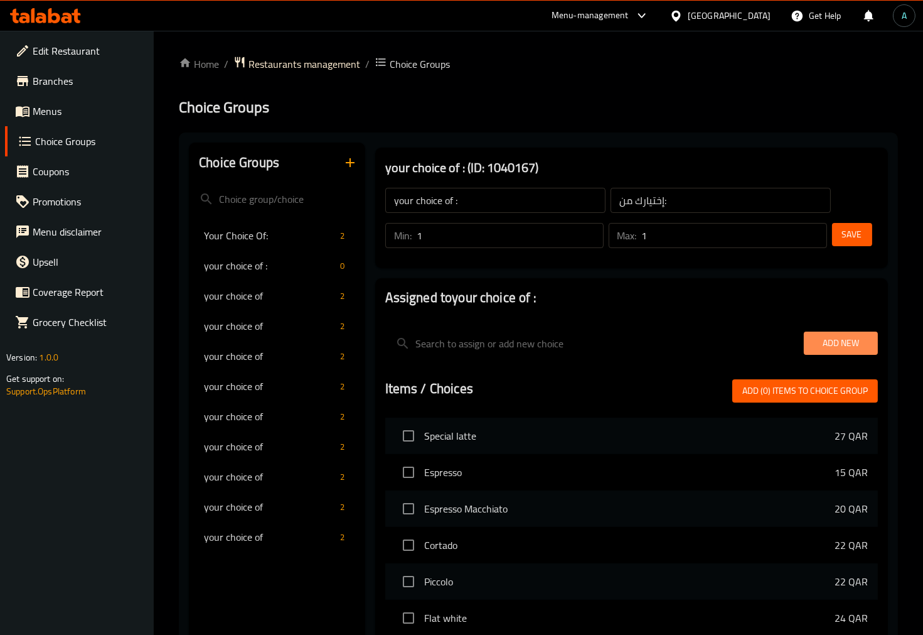
click at [825, 340] on span "Add New" at bounding box center [841, 343] width 54 height 16
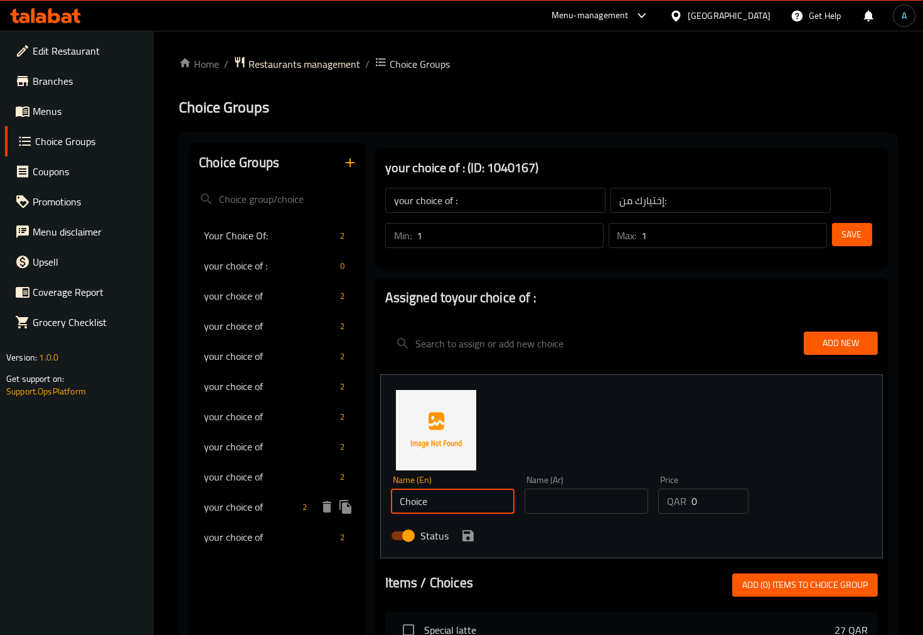
drag, startPoint x: 485, startPoint y: 503, endPoint x: 284, endPoint y: 505, distance: 200.9
click at [284, 505] on div "Choice Groups Your Choice Of: 2 your choice of : 0 your choice of 2 your choice…" at bounding box center [541, 617] width 704 height 948
type input "Flavorings"
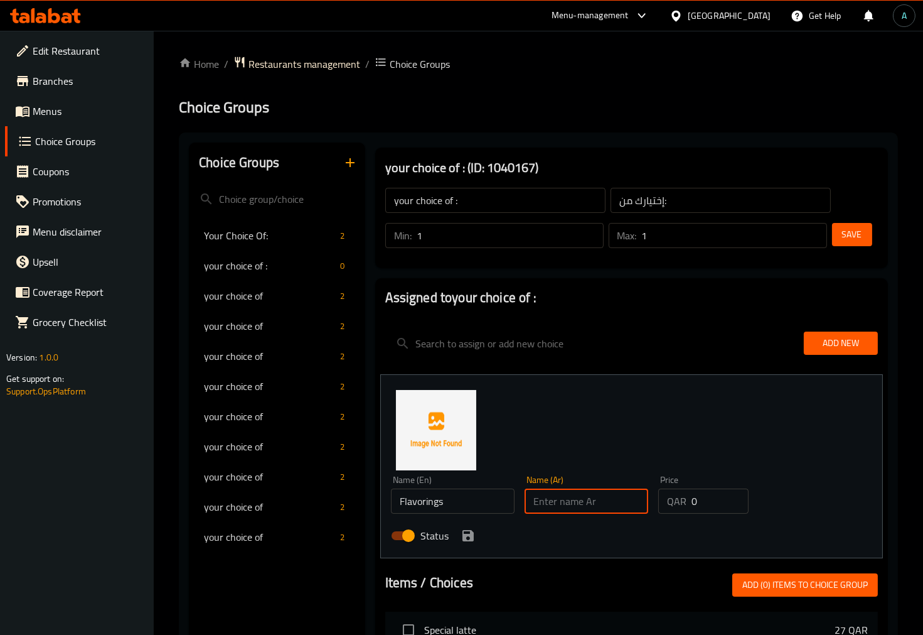
click at [557, 499] on input "text" at bounding box center [587, 500] width 124 height 25
paste input "النكهات"
type input "النكهات"
click at [471, 536] on icon "save" at bounding box center [468, 535] width 11 height 11
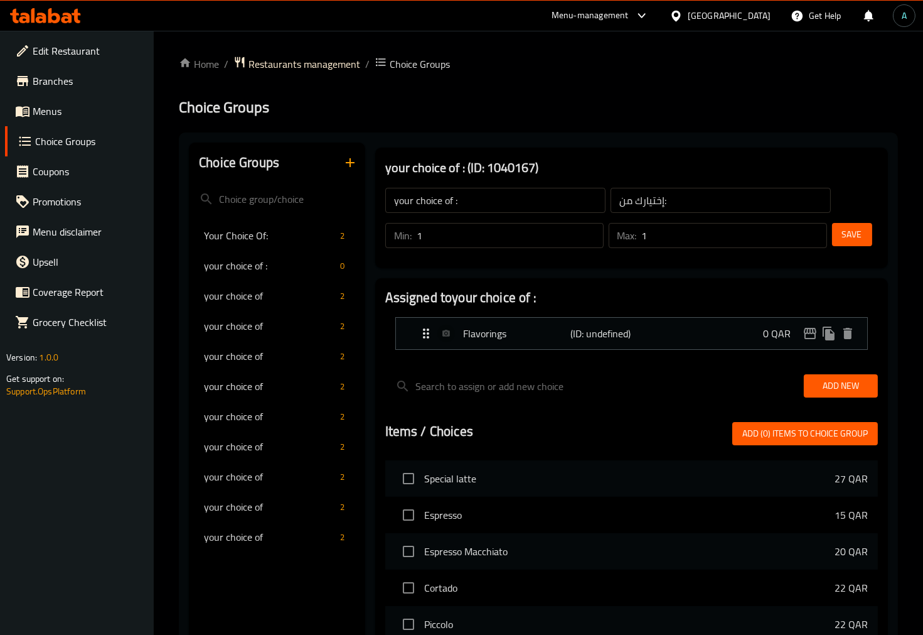
click at [856, 391] on span "Add New" at bounding box center [841, 386] width 54 height 16
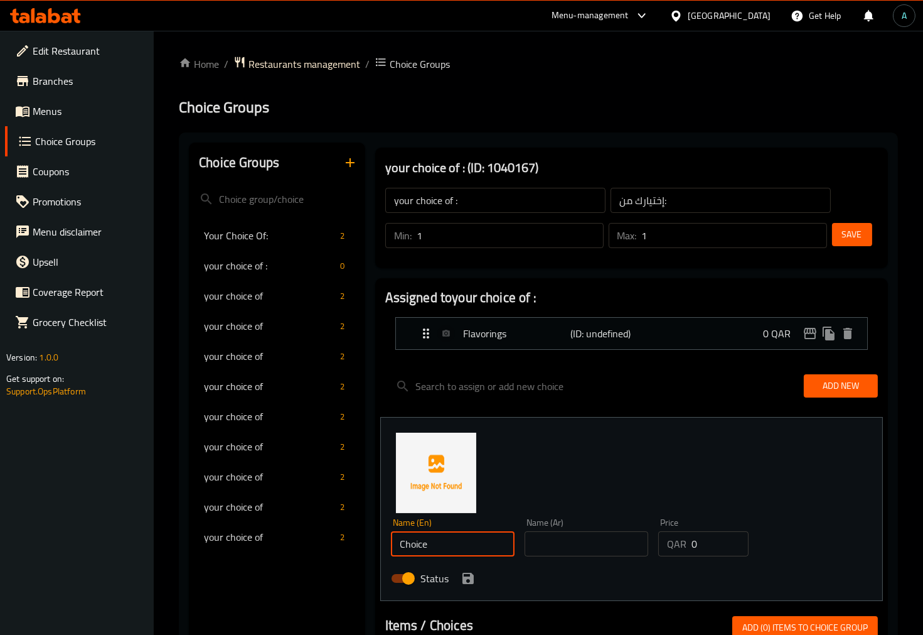
drag, startPoint x: 474, startPoint y: 542, endPoint x: 295, endPoint y: 532, distance: 179.2
click at [295, 532] on div "Choice Groups Your Choice Of: 2 your choice of : 0 your choice of 2 your choice…" at bounding box center [541, 638] width 704 height 991
paste input "syrups"
type input "syrups"
click at [570, 537] on input "text" at bounding box center [587, 543] width 124 height 25
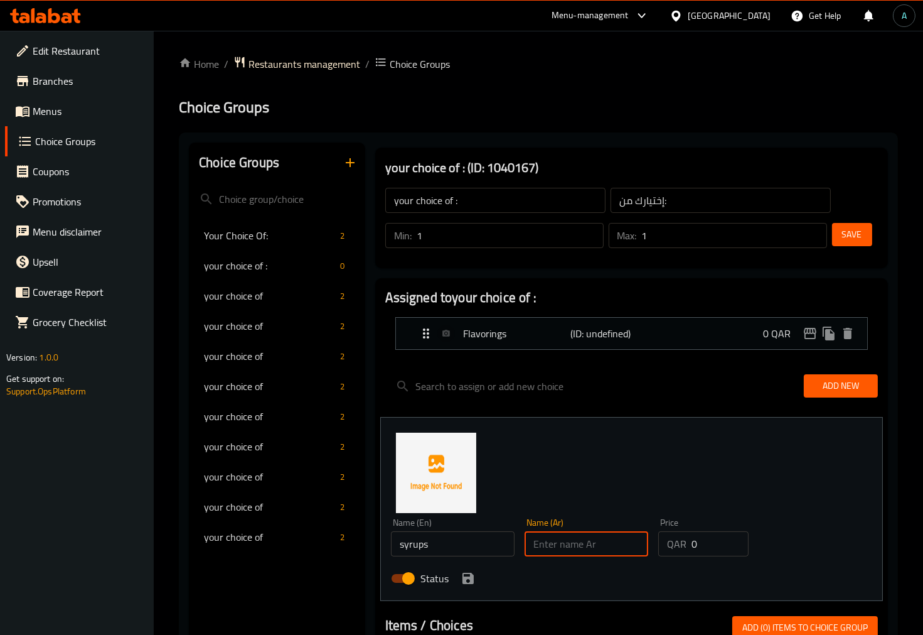
paste input "الشراب"
type input "الشراب"
click at [471, 581] on icon "save" at bounding box center [468, 578] width 11 height 11
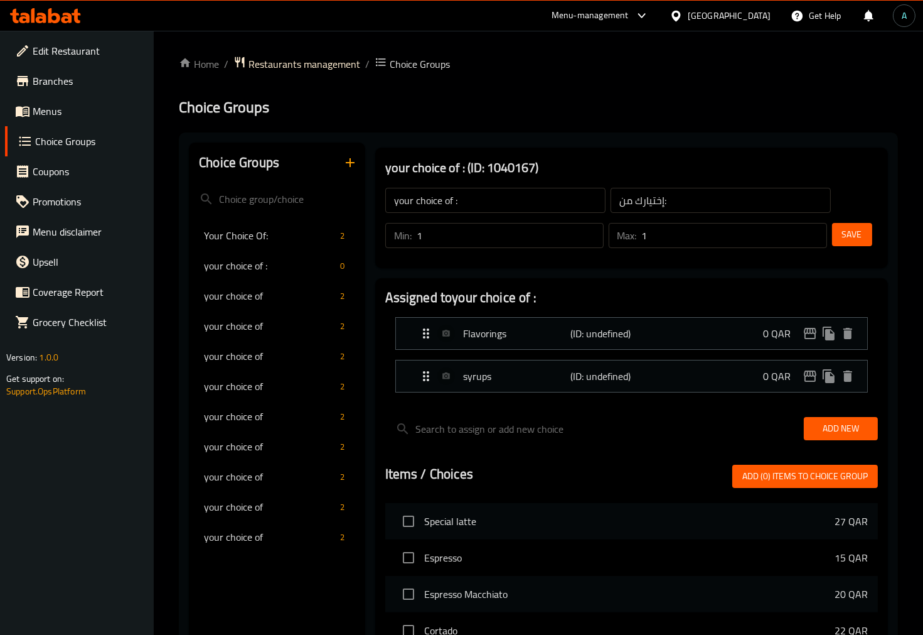
click at [846, 237] on span "Save" at bounding box center [852, 235] width 20 height 16
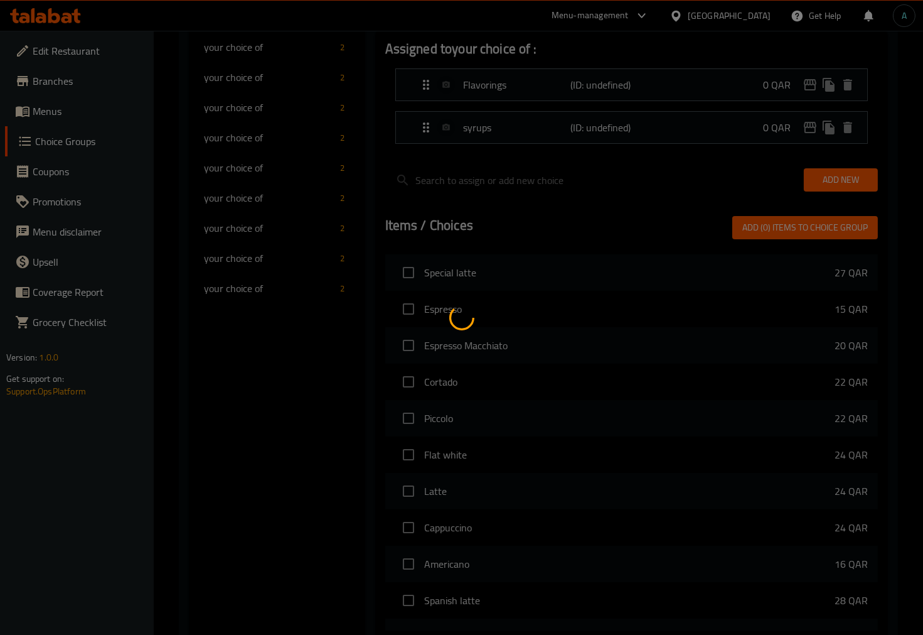
scroll to position [382, 0]
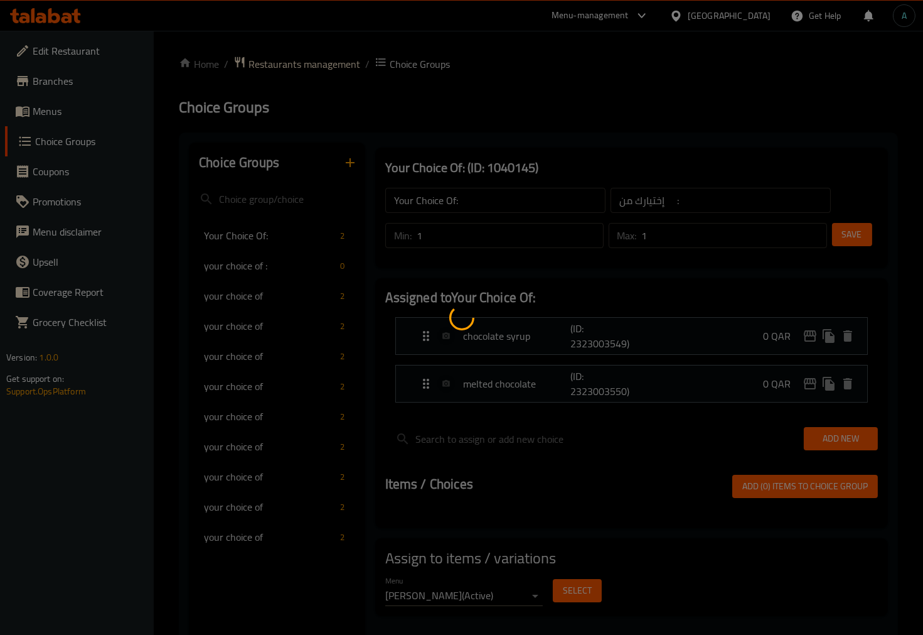
click at [73, 109] on div at bounding box center [461, 317] width 923 height 635
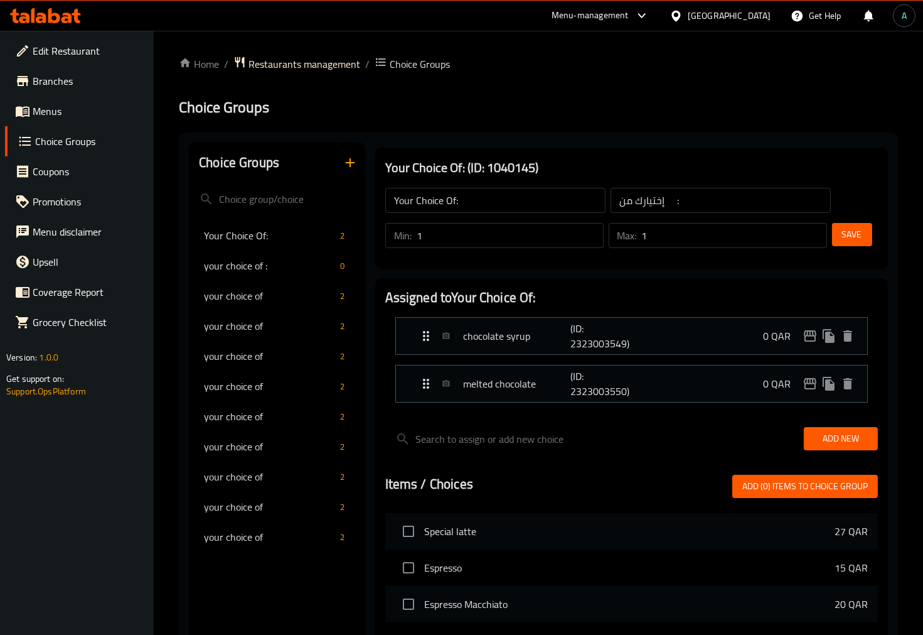
click at [73, 109] on span "Menus" at bounding box center [89, 111] width 112 height 15
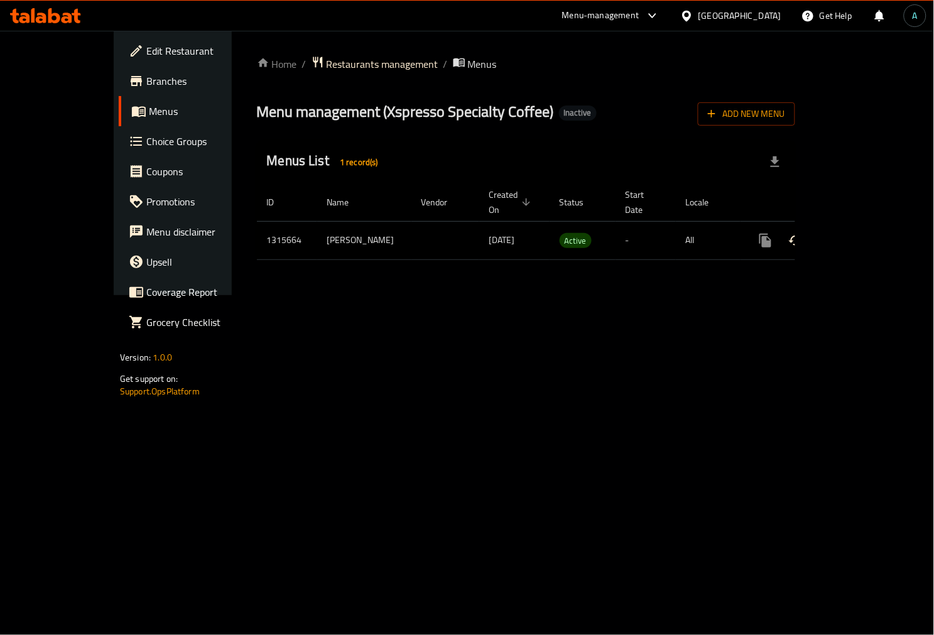
click at [149, 109] on span "Menus" at bounding box center [204, 111] width 110 height 15
click at [863, 233] on icon "enhanced table" at bounding box center [855, 240] width 15 height 15
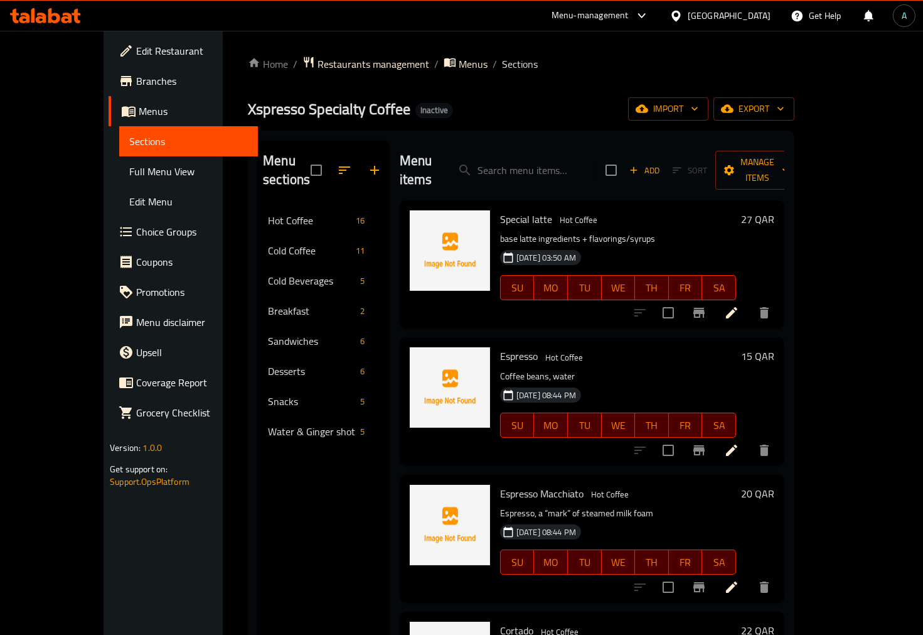
click at [740, 305] on icon at bounding box center [731, 312] width 15 height 15
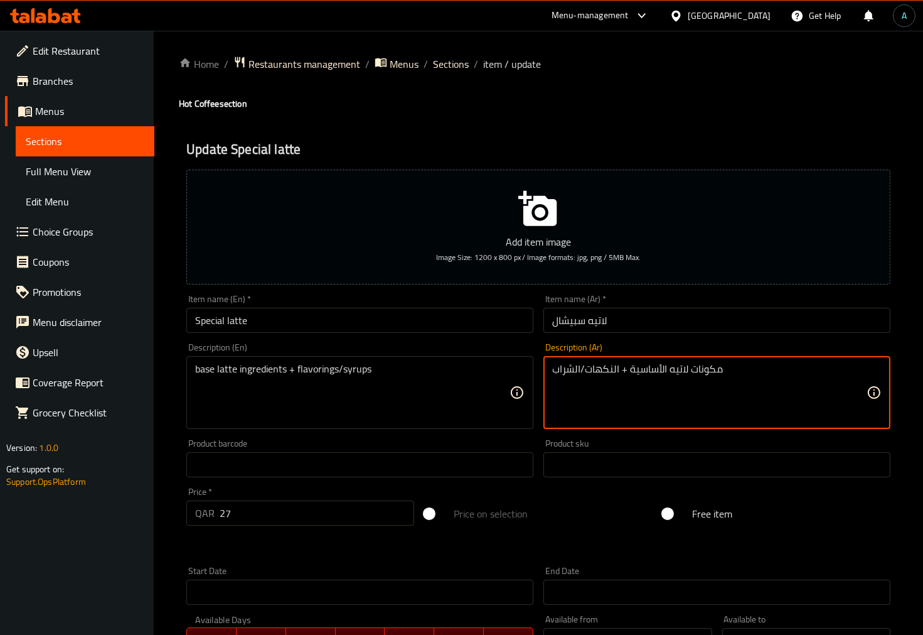
click at [603, 369] on textarea "مكونات لاتيه الأساسية + النكهات/الشراب" at bounding box center [709, 393] width 315 height 60
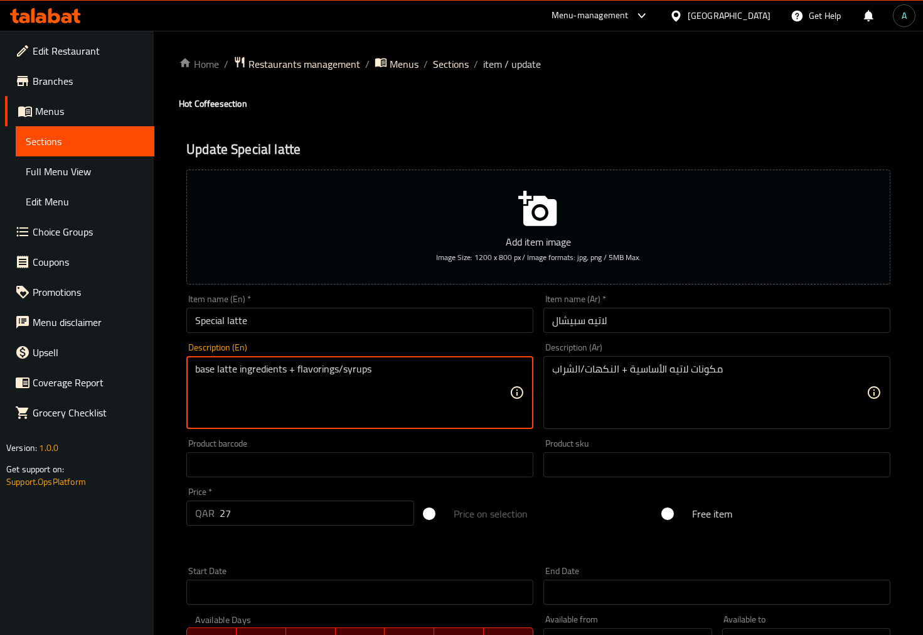
click at [355, 374] on textarea "base latte ingredients + flavorings/syrups" at bounding box center [352, 393] width 315 height 60
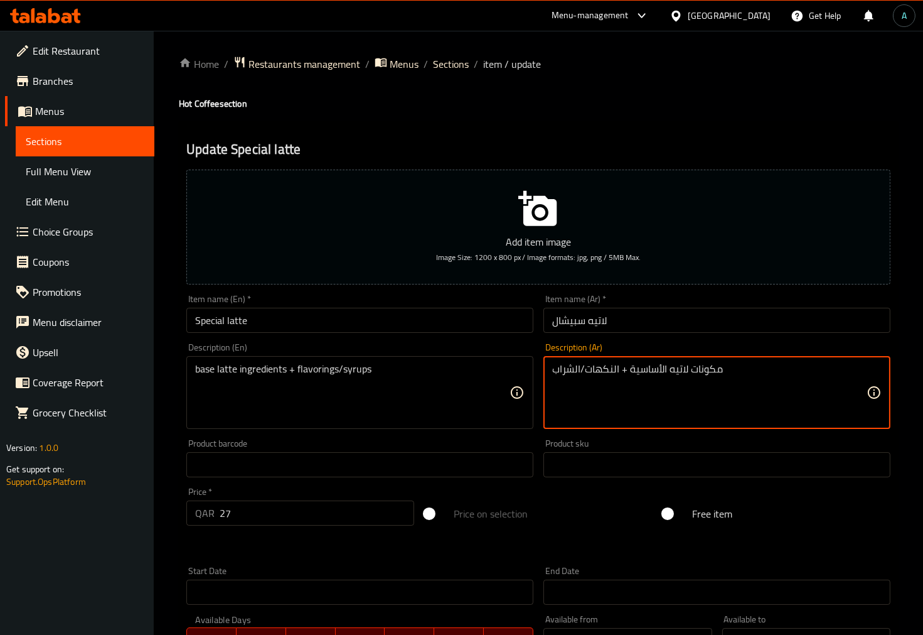
click at [574, 372] on textarea "مكونات لاتيه الأساسية + النكهات/الشراب" at bounding box center [709, 393] width 315 height 60
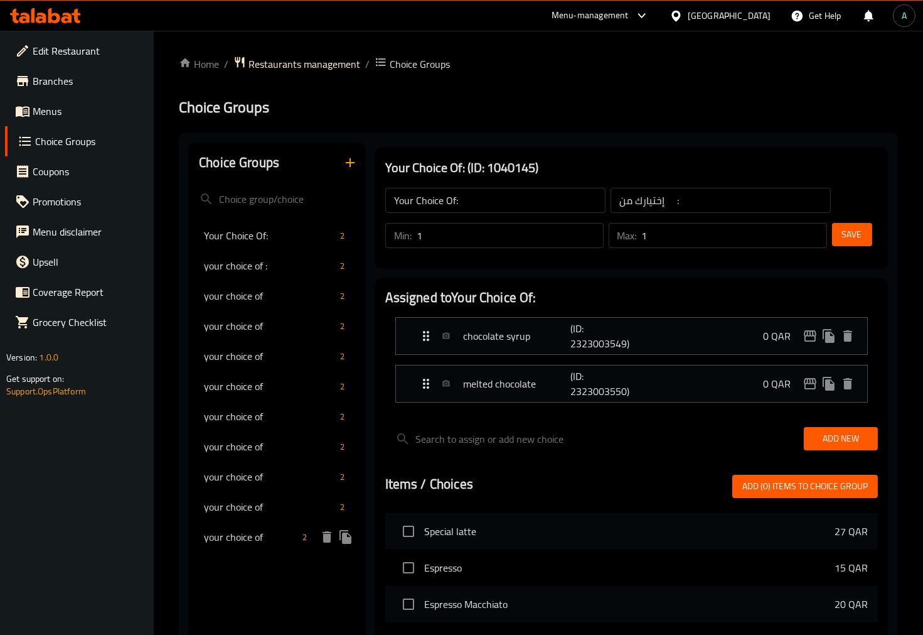
click at [281, 532] on span "your choice of" at bounding box center [251, 536] width 94 height 15
type input "your choice of"
type input "أختيارك من"
click at [261, 517] on div "your choice of 2" at bounding box center [277, 507] width 176 height 30
click at [255, 490] on div "your choice of 2" at bounding box center [277, 476] width 176 height 30
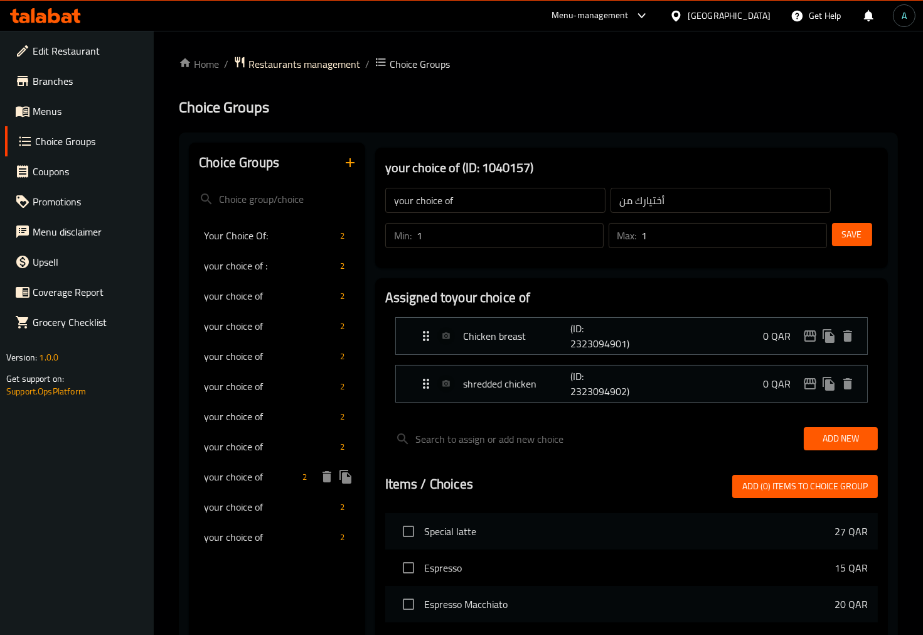
click at [258, 460] on div "your choice of 2" at bounding box center [277, 446] width 176 height 30
click at [258, 430] on div "your choice of 2" at bounding box center [277, 416] width 176 height 30
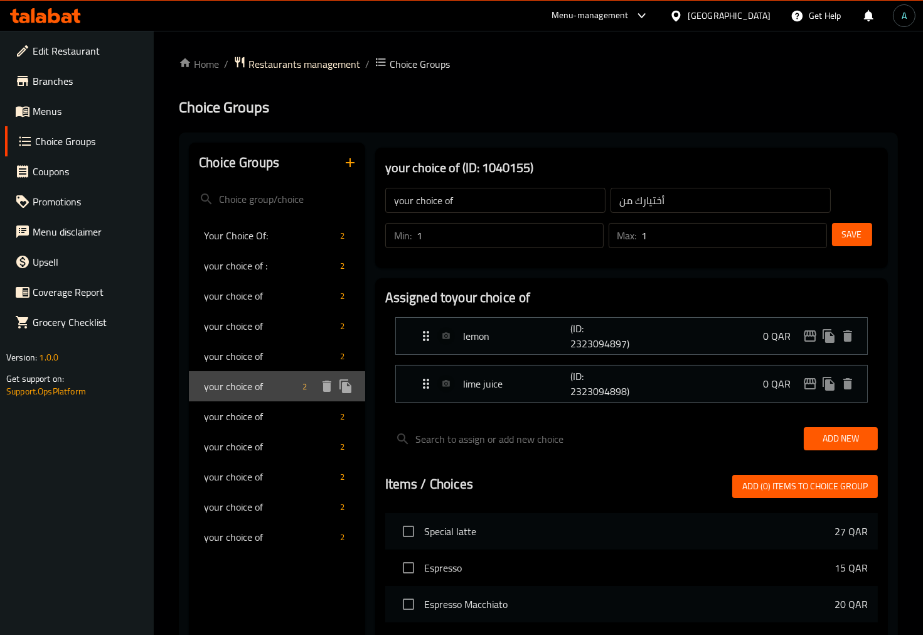
click at [258, 388] on span "your choice of" at bounding box center [251, 386] width 94 height 15
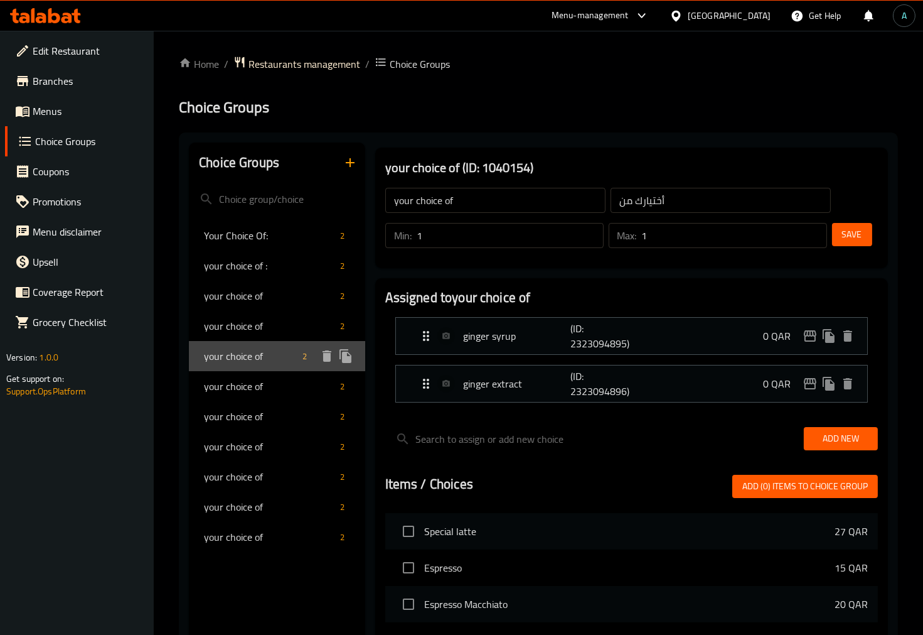
click at [262, 355] on span "your choice of" at bounding box center [251, 355] width 94 height 15
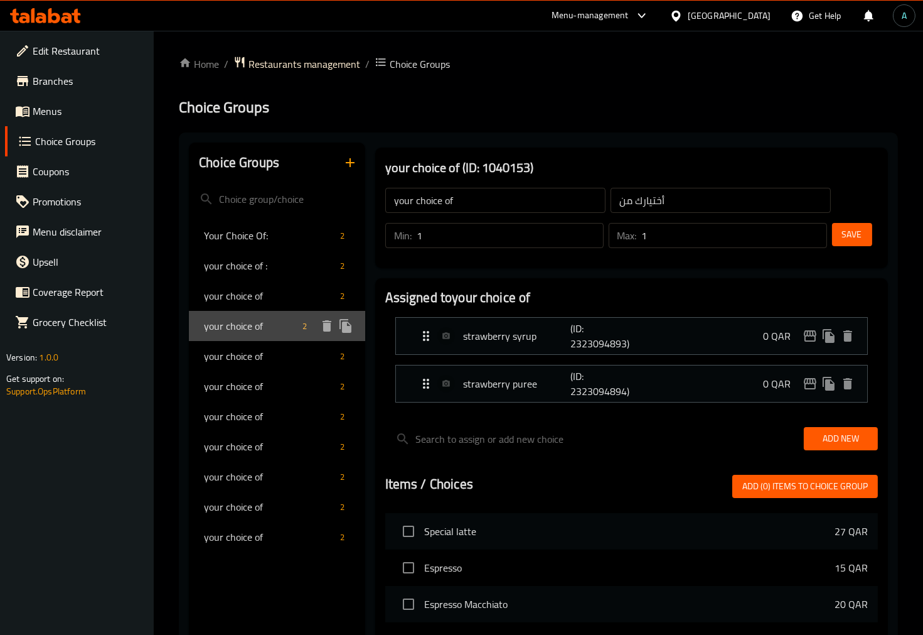
click at [259, 333] on span "your choice of" at bounding box center [251, 325] width 94 height 15
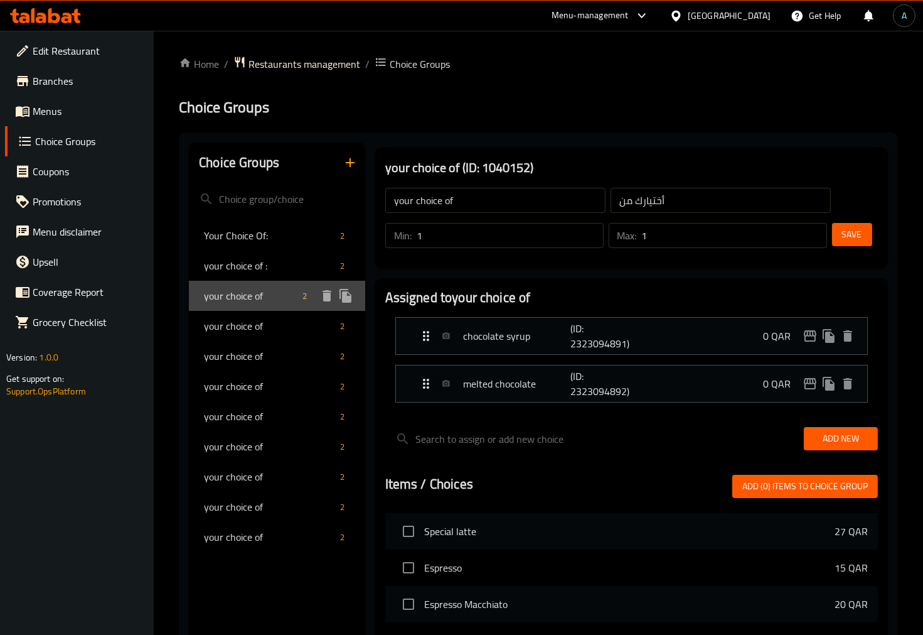
click at [251, 304] on div "your choice of 2" at bounding box center [277, 296] width 176 height 30
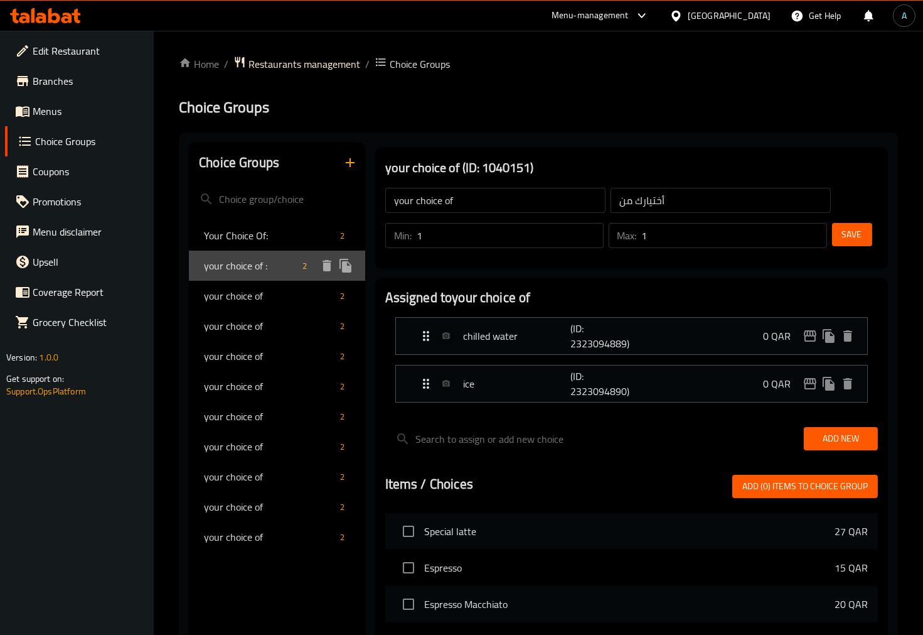
click at [249, 267] on span "your choice of :" at bounding box center [251, 265] width 94 height 15
type input "your choice of :"
type input "إختيارك من:"
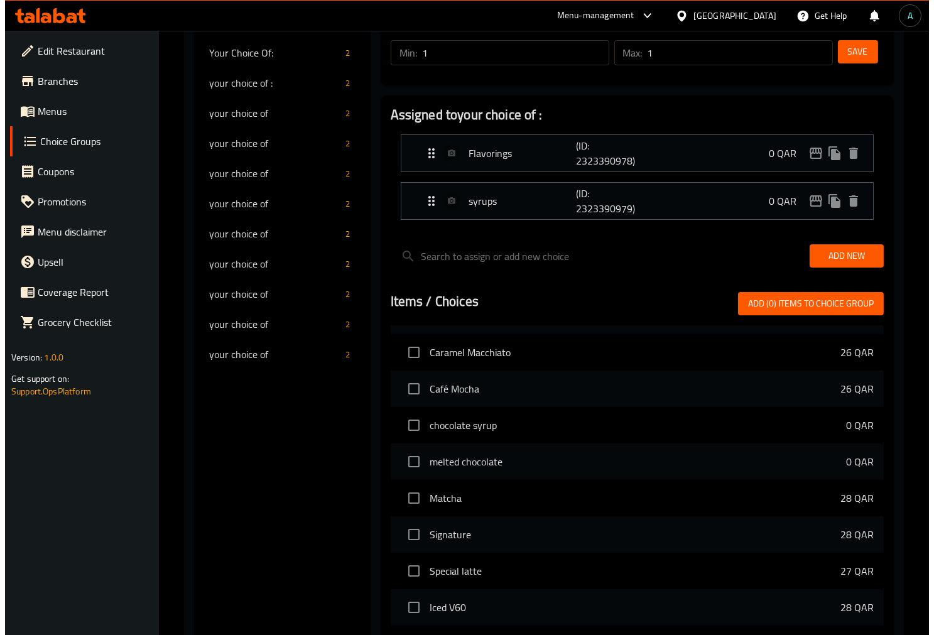
scroll to position [392, 0]
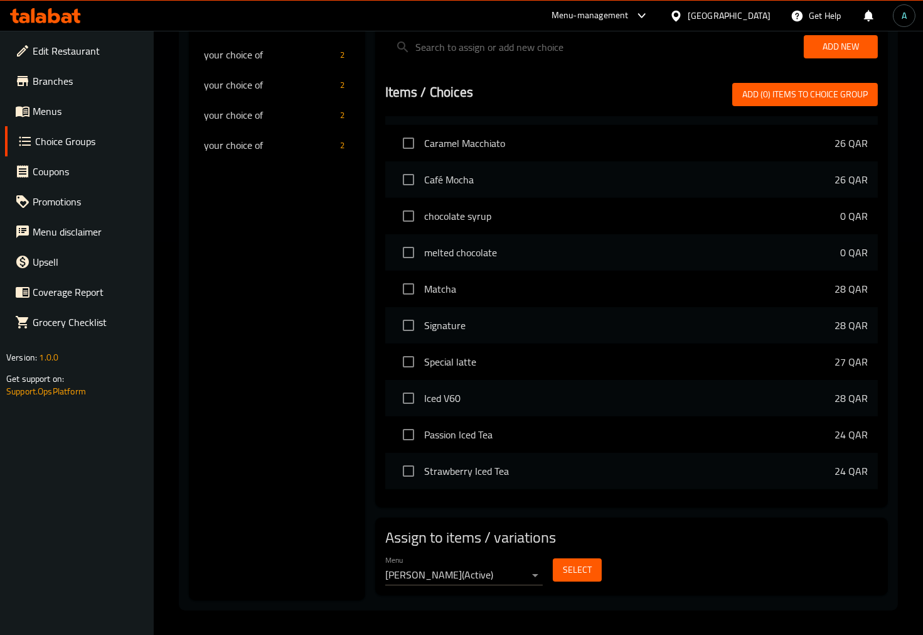
click at [570, 572] on span "Select" at bounding box center [577, 570] width 29 height 16
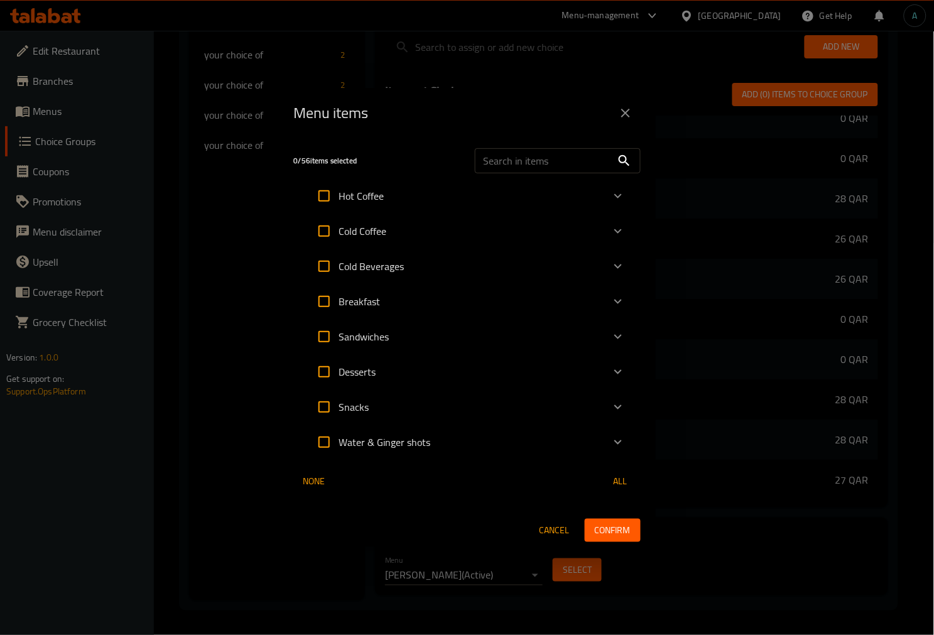
click at [617, 196] on icon "Expand" at bounding box center [618, 195] width 8 height 4
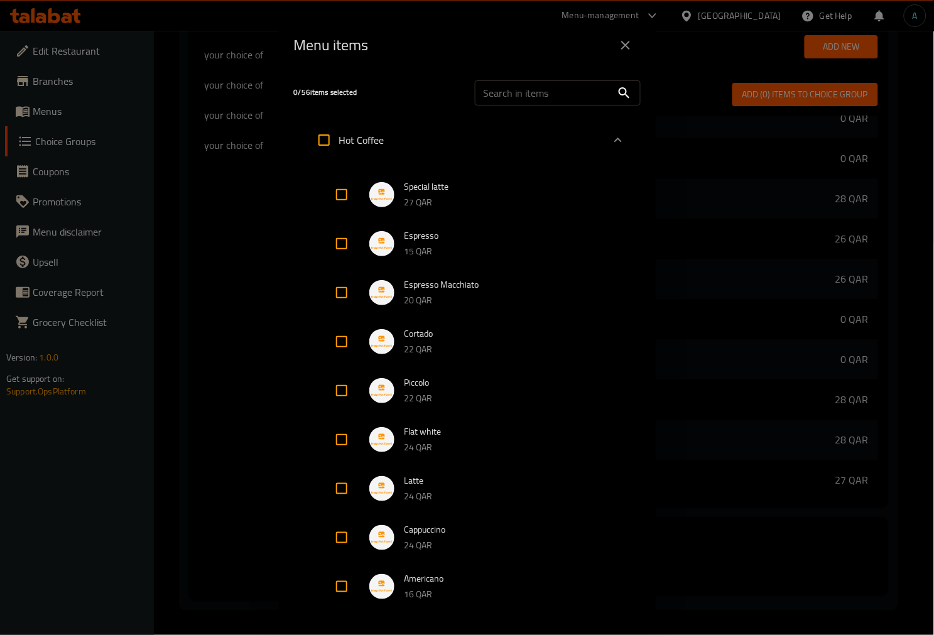
click at [335, 188] on input "Expand" at bounding box center [341, 195] width 30 height 30
checkbox input "true"
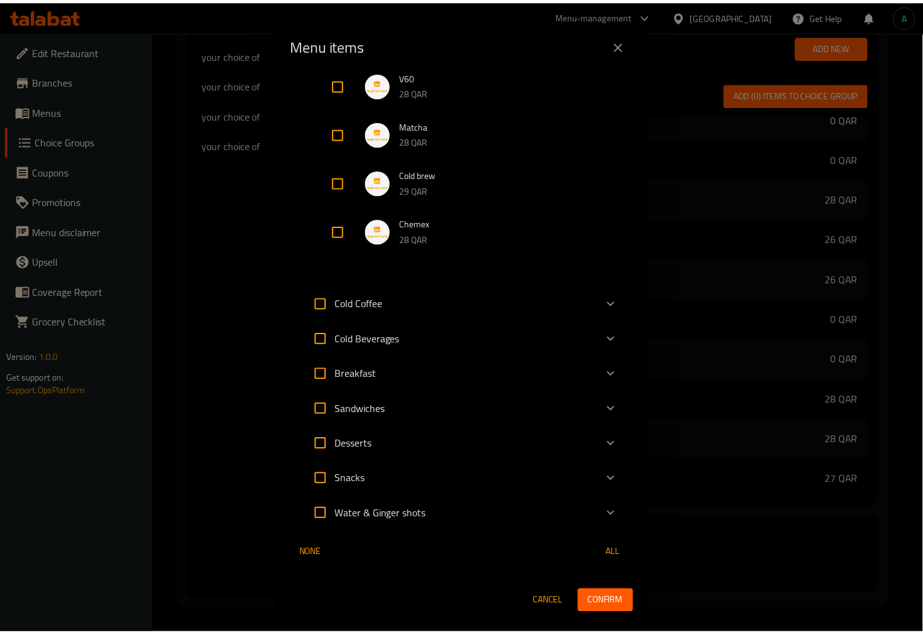
scroll to position [711, 0]
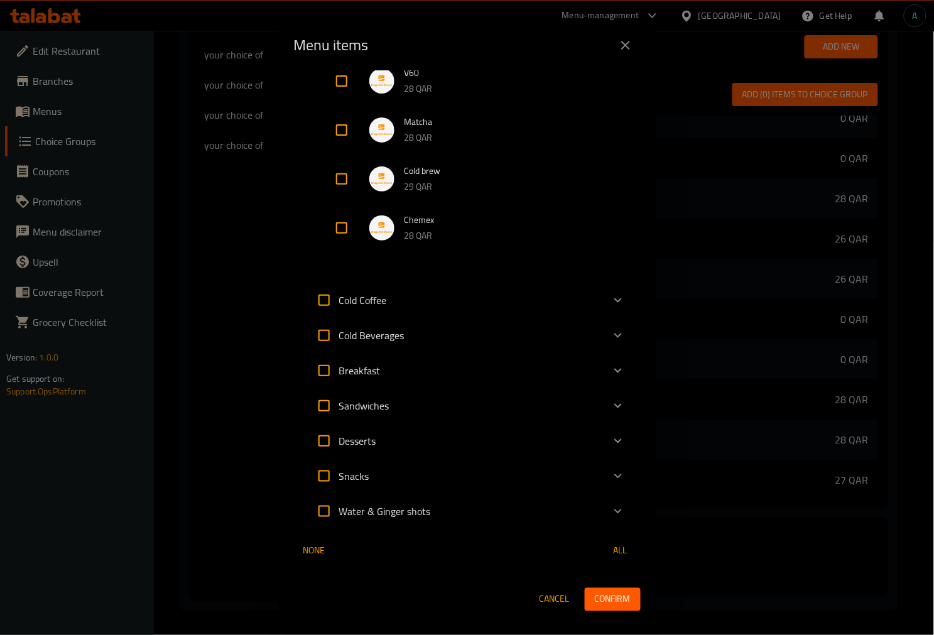
click at [617, 604] on span "Confirm" at bounding box center [613, 599] width 36 height 16
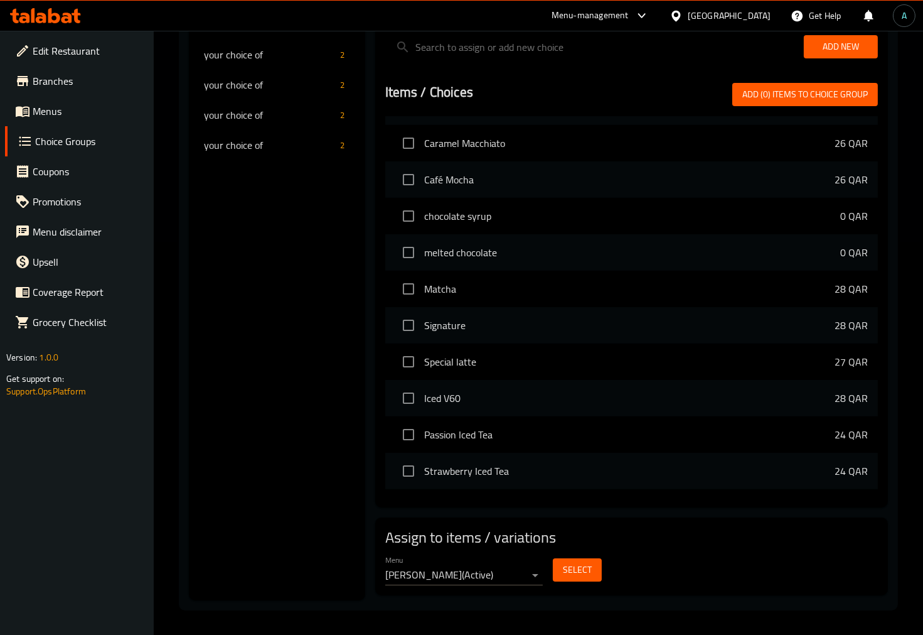
click at [46, 99] on link "Menus" at bounding box center [79, 111] width 149 height 30
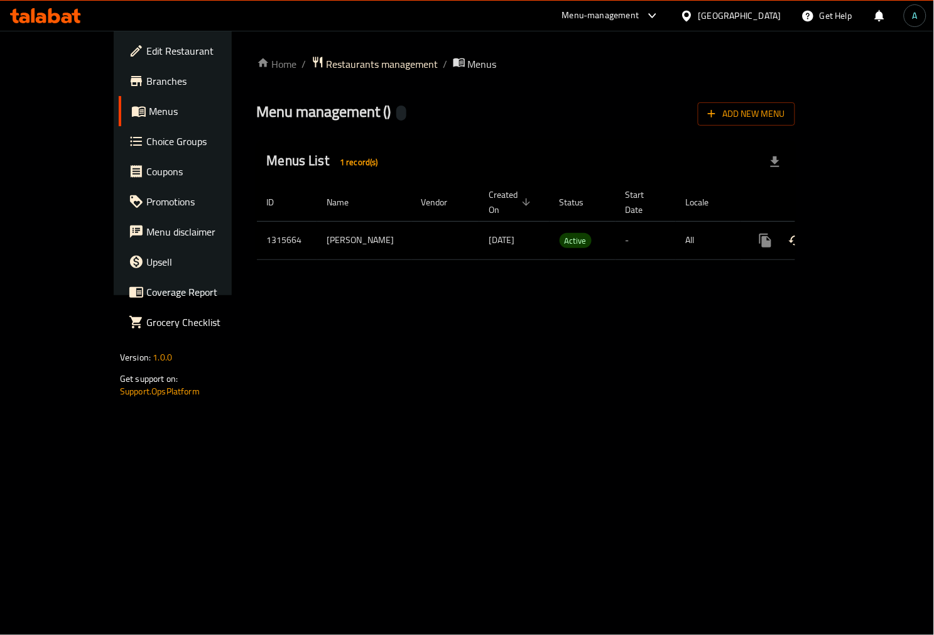
click at [861, 235] on icon "enhanced table" at bounding box center [855, 240] width 11 height 11
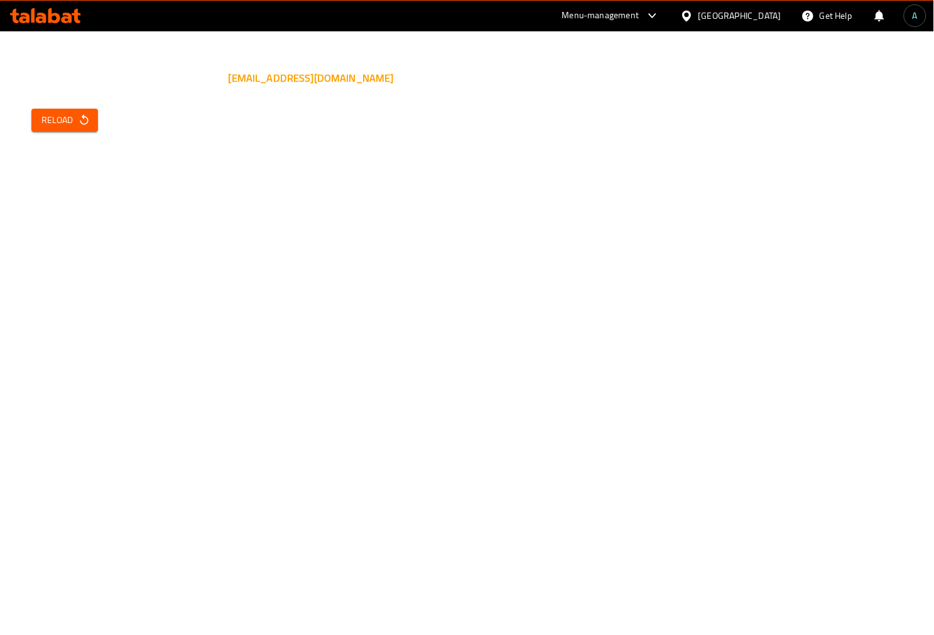
click at [70, 122] on span "Reload" at bounding box center [64, 120] width 46 height 16
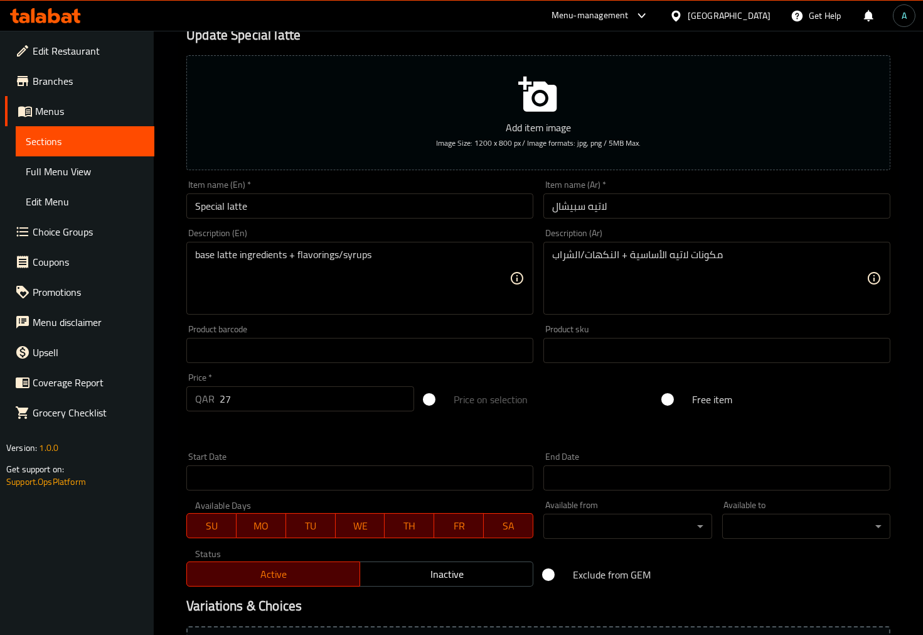
scroll to position [272, 0]
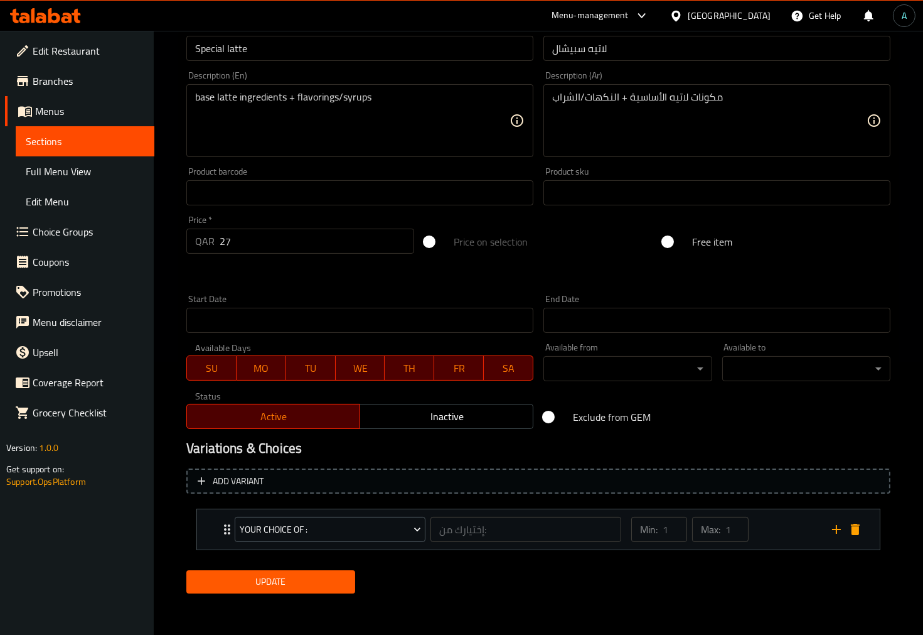
click at [233, 530] on div "your choice of :" at bounding box center [330, 529] width 196 height 30
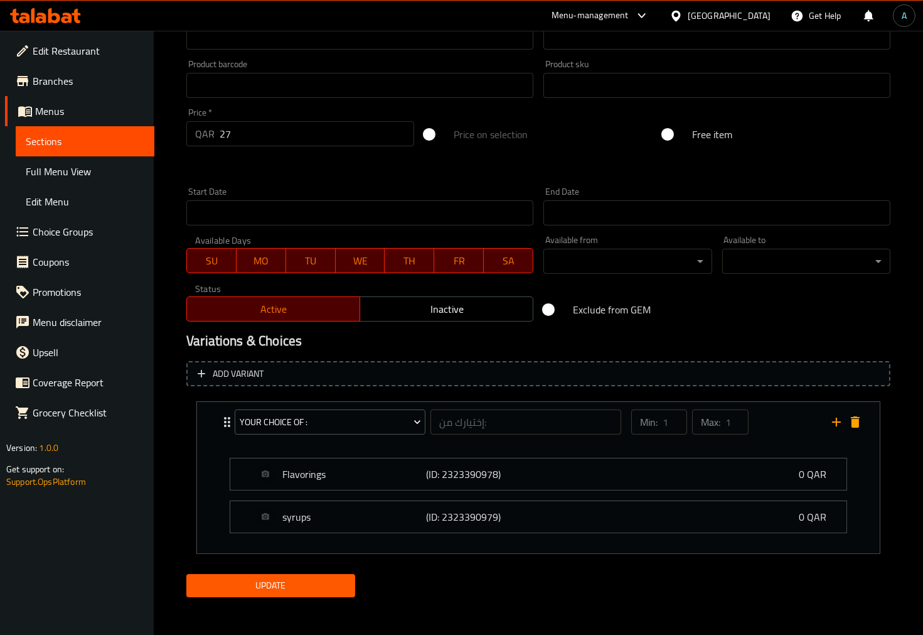
scroll to position [384, 0]
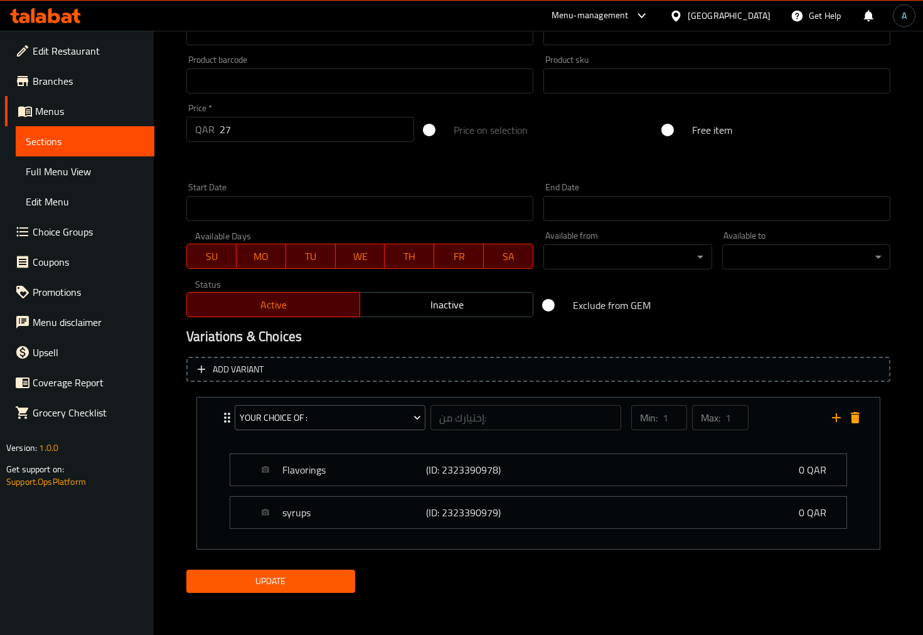
click at [57, 178] on span "Full Menu View" at bounding box center [85, 171] width 119 height 15
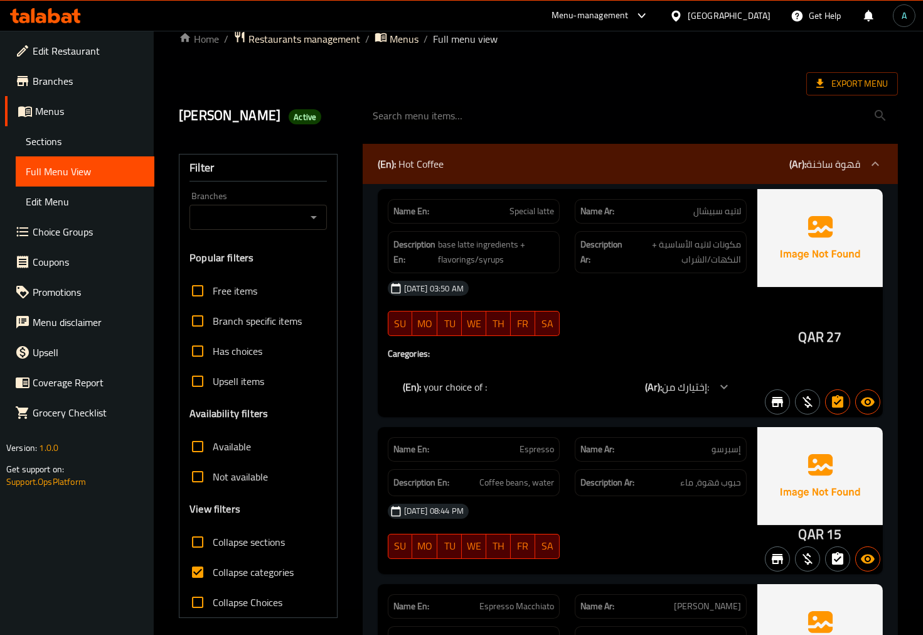
click at [222, 575] on span "Collapse categories" at bounding box center [253, 571] width 81 height 15
click at [213, 575] on input "Collapse categories" at bounding box center [198, 572] width 30 height 30
checkbox input "false"
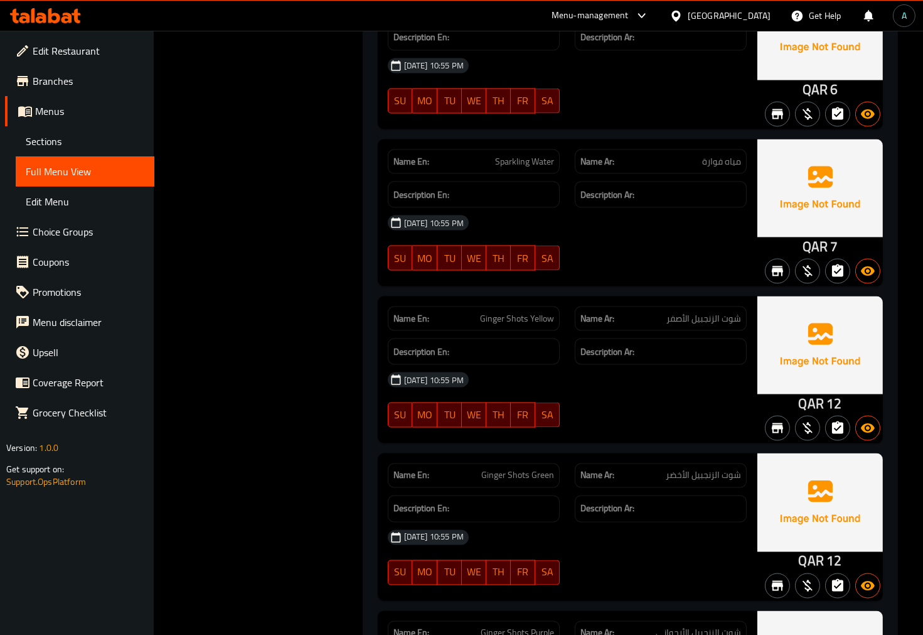
scroll to position [12092, 0]
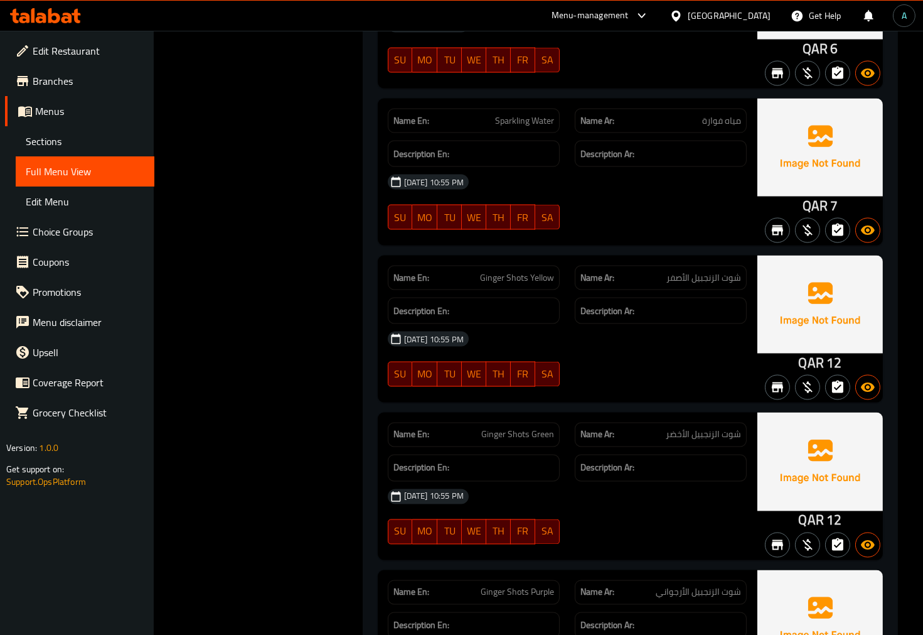
click at [650, 433] on div "Name En: Still water Name Ar: مياه معدنية Description En: Description Ar: [DATE…" at bounding box center [630, 339] width 535 height 806
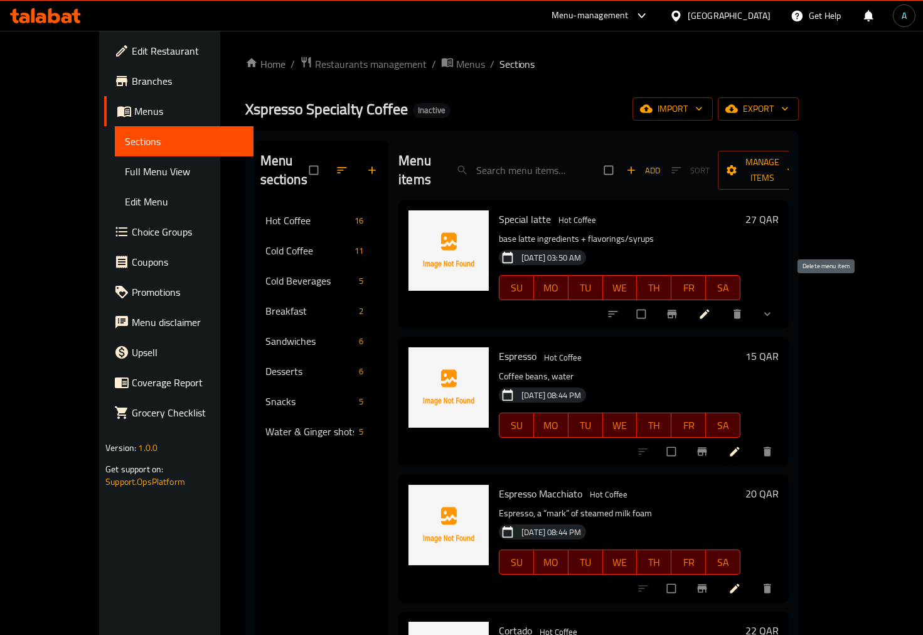
click at [754, 300] on button "delete" at bounding box center [739, 314] width 30 height 28
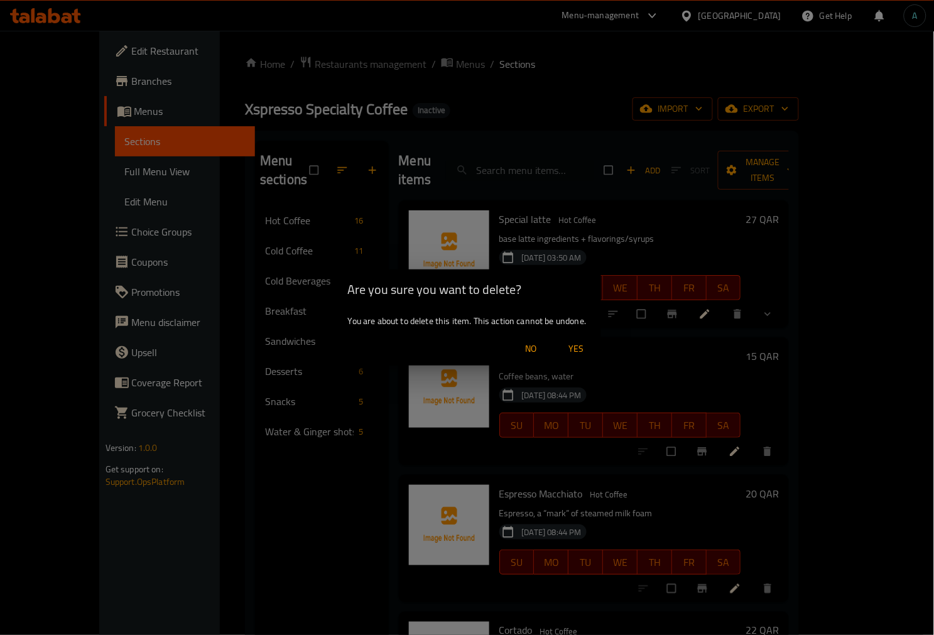
click at [589, 344] on span "Yes" at bounding box center [576, 349] width 30 height 16
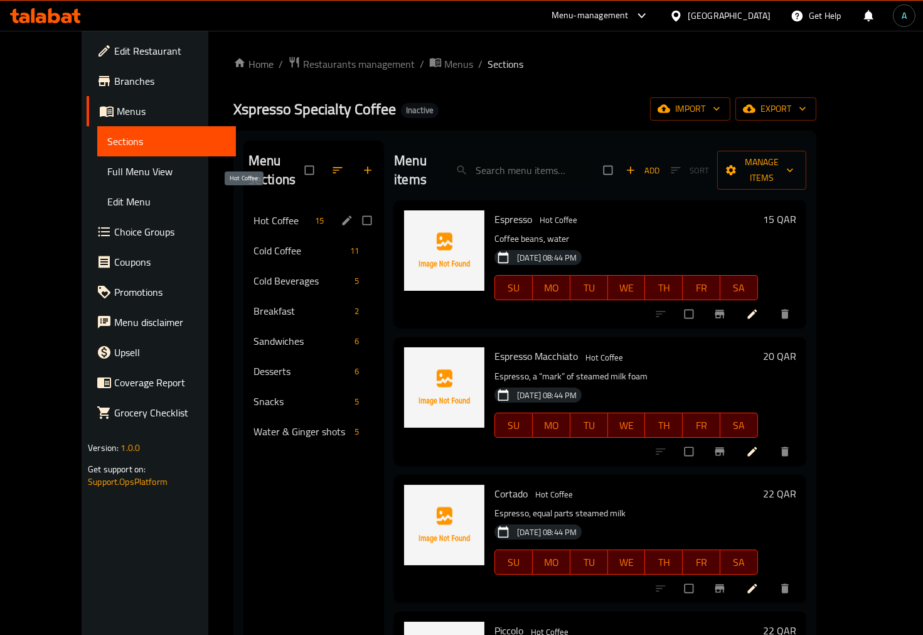
click at [254, 213] on span "Hot Coffee" at bounding box center [282, 220] width 57 height 15
click at [254, 243] on span "Cold Coffee" at bounding box center [282, 250] width 57 height 15
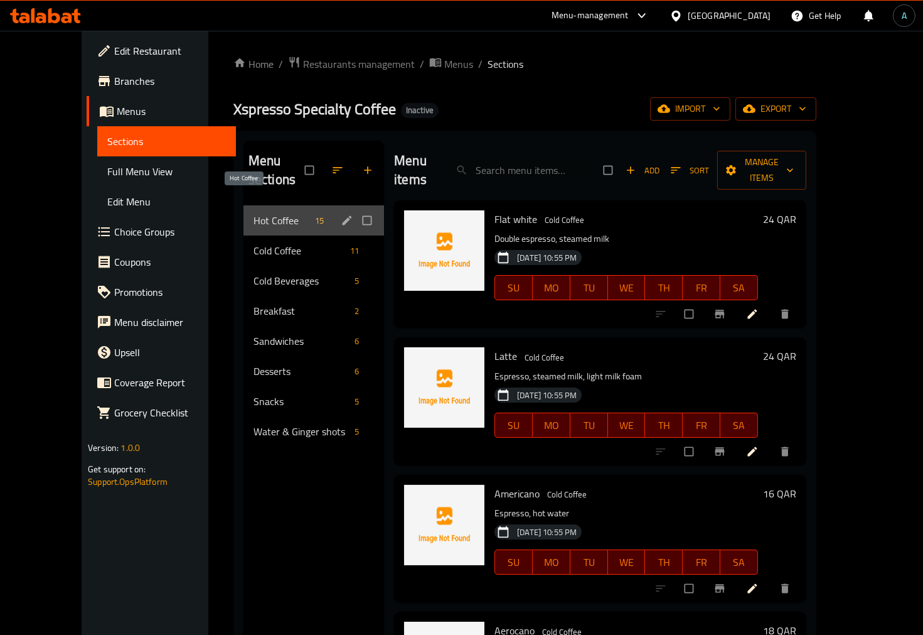
click at [254, 213] on span "Hot Coffee" at bounding box center [282, 220] width 57 height 15
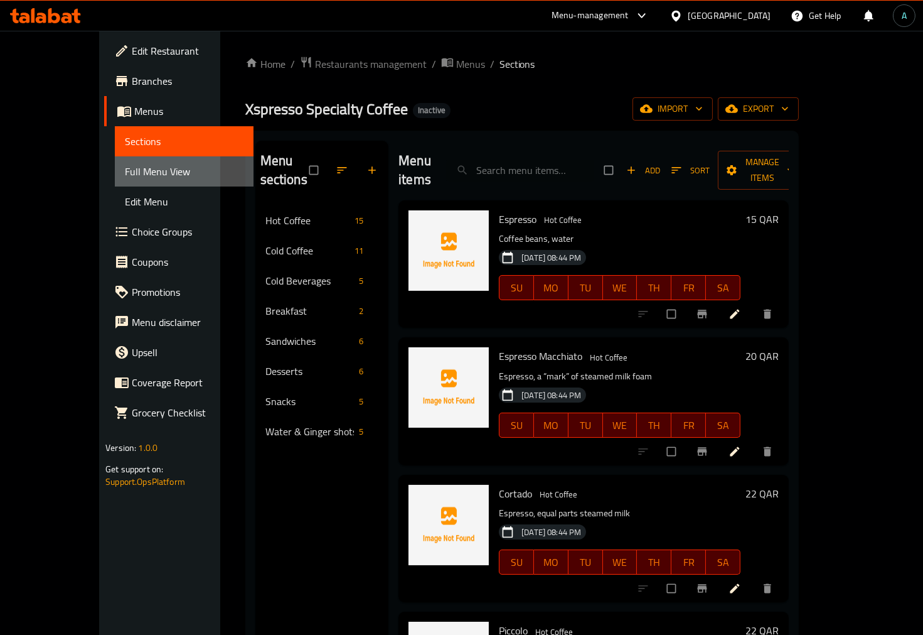
click at [115, 159] on link "Full Menu View" at bounding box center [184, 171] width 139 height 30
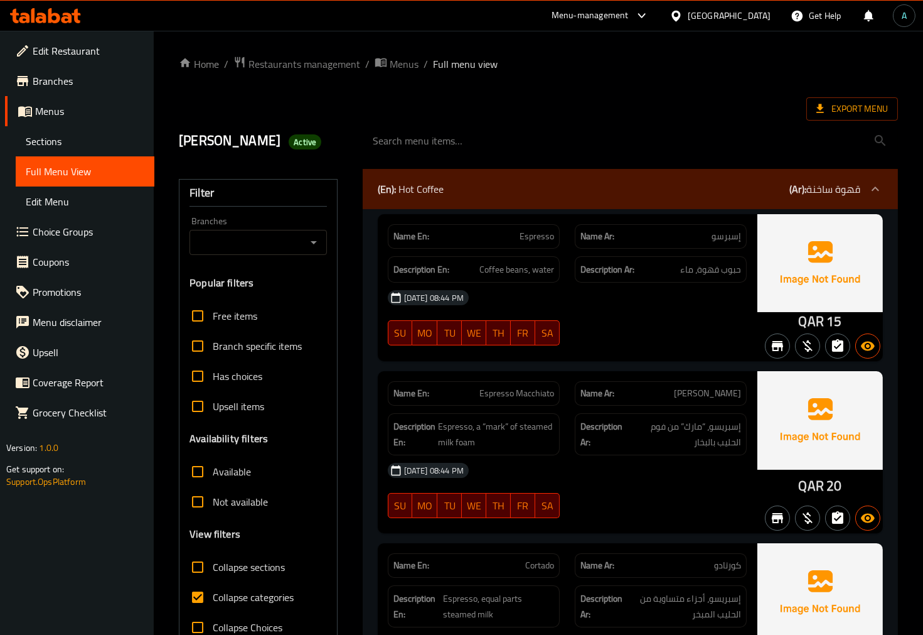
click at [251, 594] on span "Collapse categories" at bounding box center [253, 596] width 81 height 15
click at [213, 594] on input "Collapse categories" at bounding box center [198, 597] width 30 height 30
checkbox input "false"
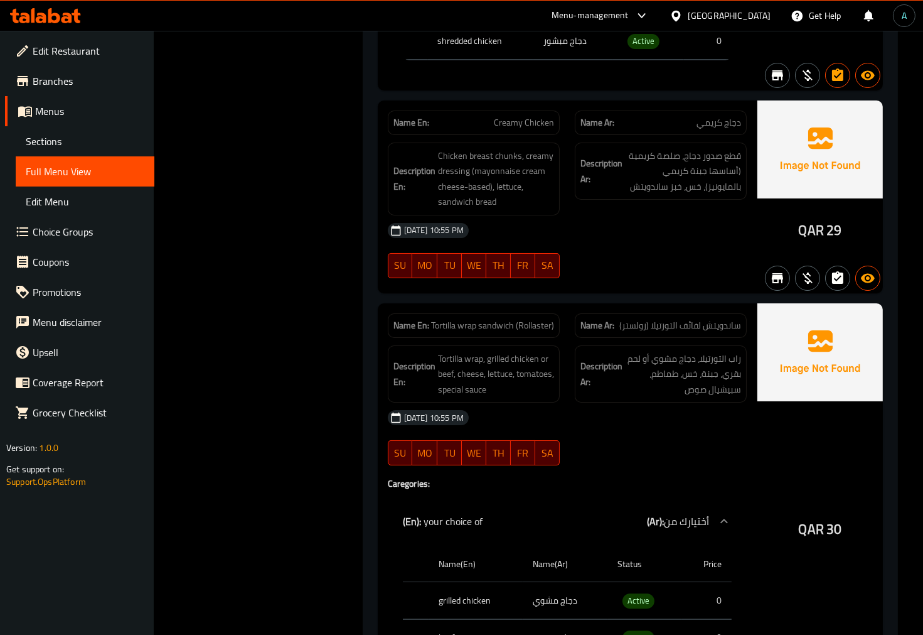
scroll to position [4619, 0]
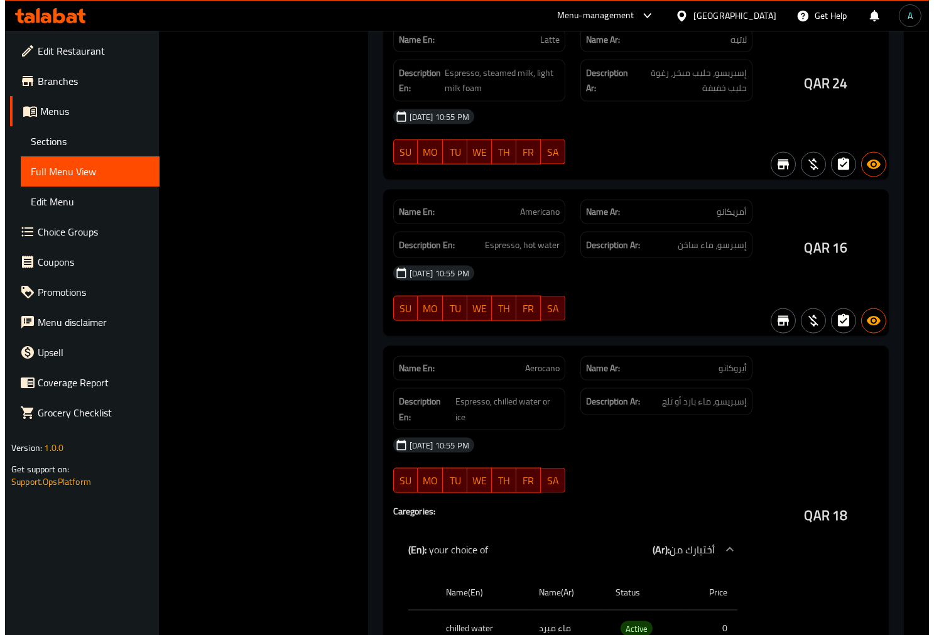
scroll to position [0, 0]
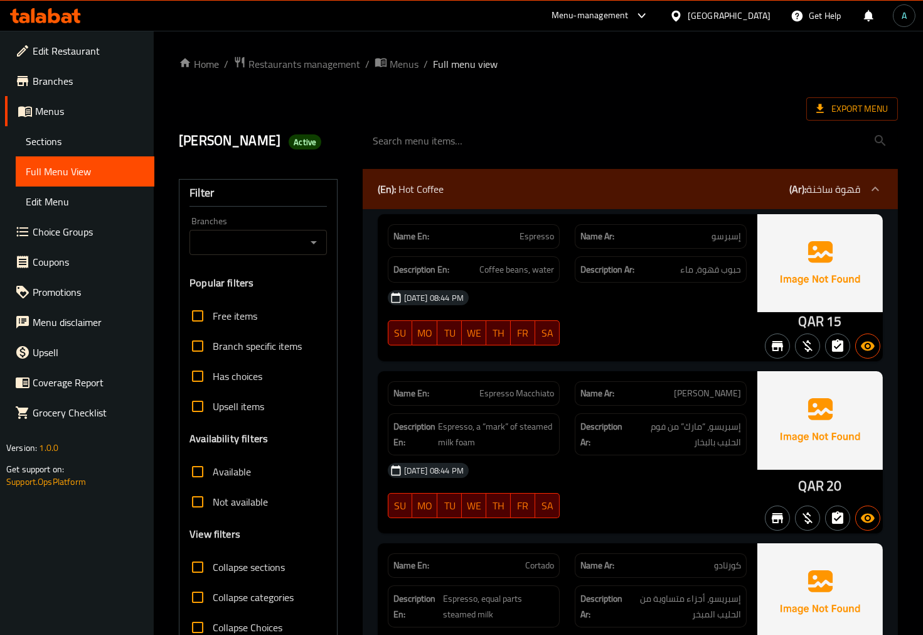
click at [861, 113] on span "Export Menu" at bounding box center [853, 109] width 72 height 16
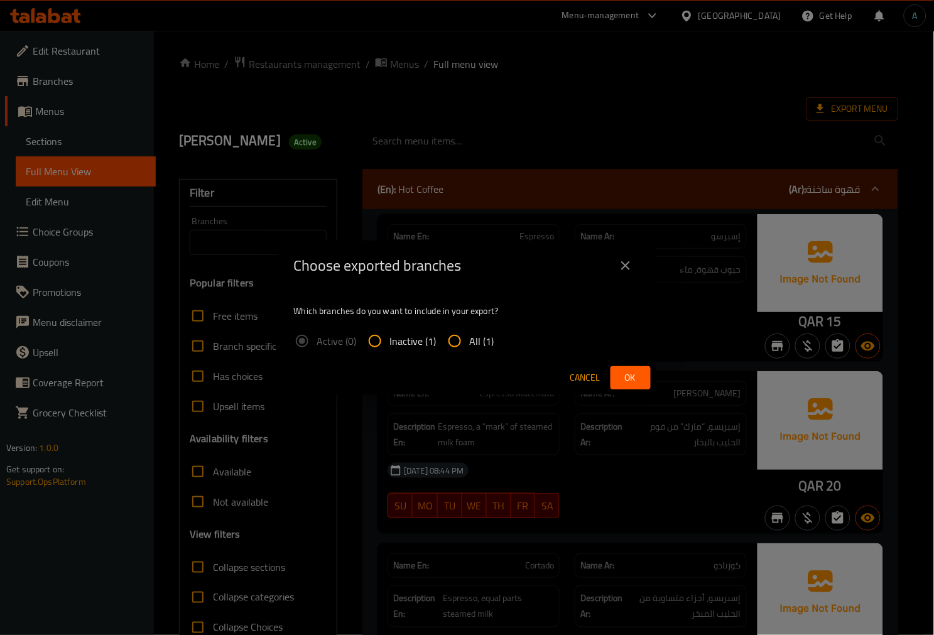
click at [470, 344] on span "All (1)" at bounding box center [482, 340] width 24 height 15
click at [468, 344] on input "All (1)" at bounding box center [454, 341] width 30 height 30
radio input "true"
click at [640, 372] on button "Ok" at bounding box center [630, 377] width 40 height 23
